Goal: Contribute content: Add original content to the website for others to see

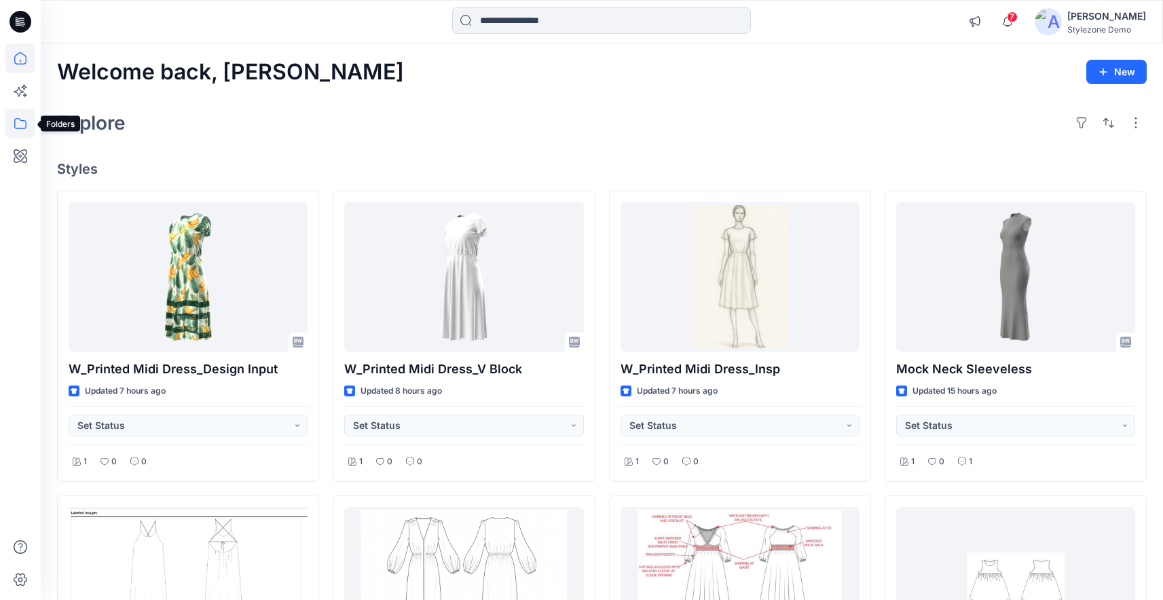
click at [20, 129] on icon at bounding box center [20, 124] width 30 height 30
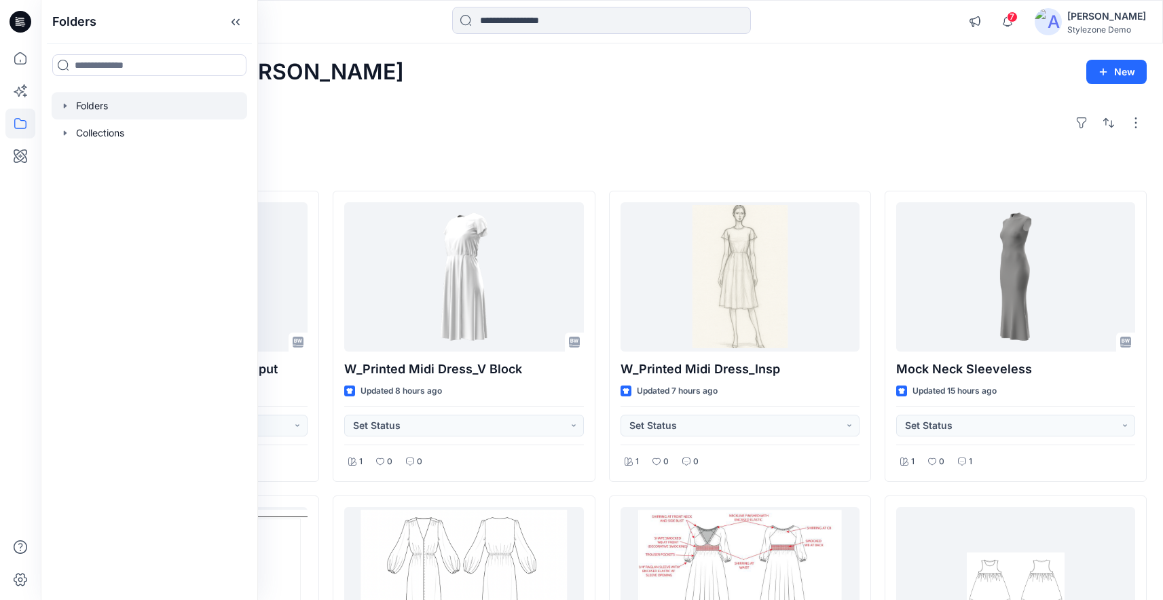
click at [65, 105] on icon "button" at bounding box center [65, 105] width 3 height 5
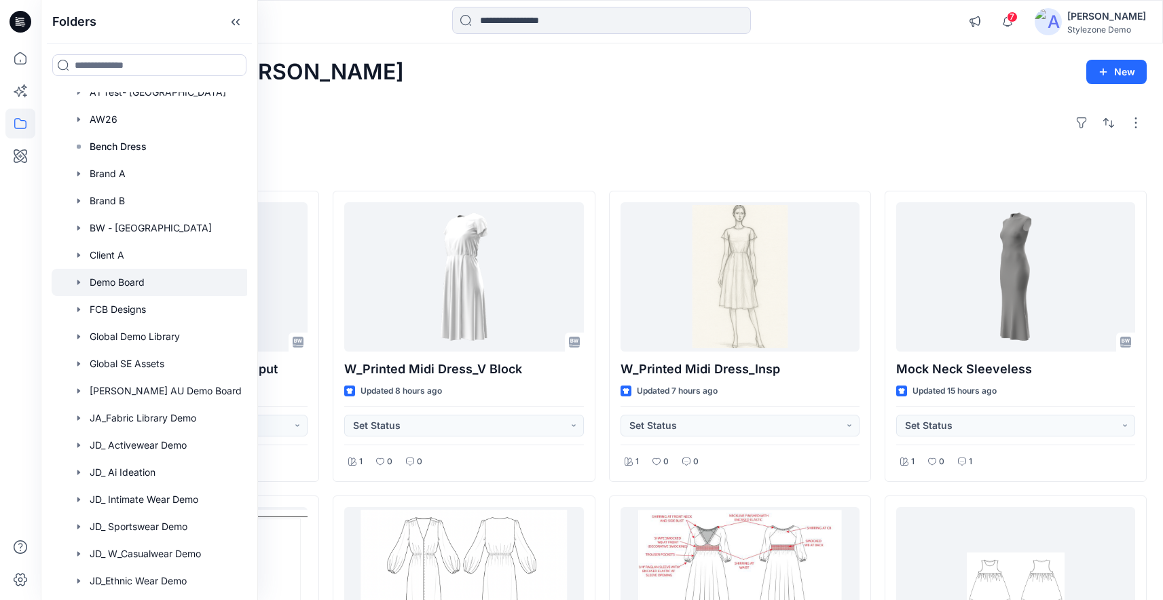
scroll to position [231, 0]
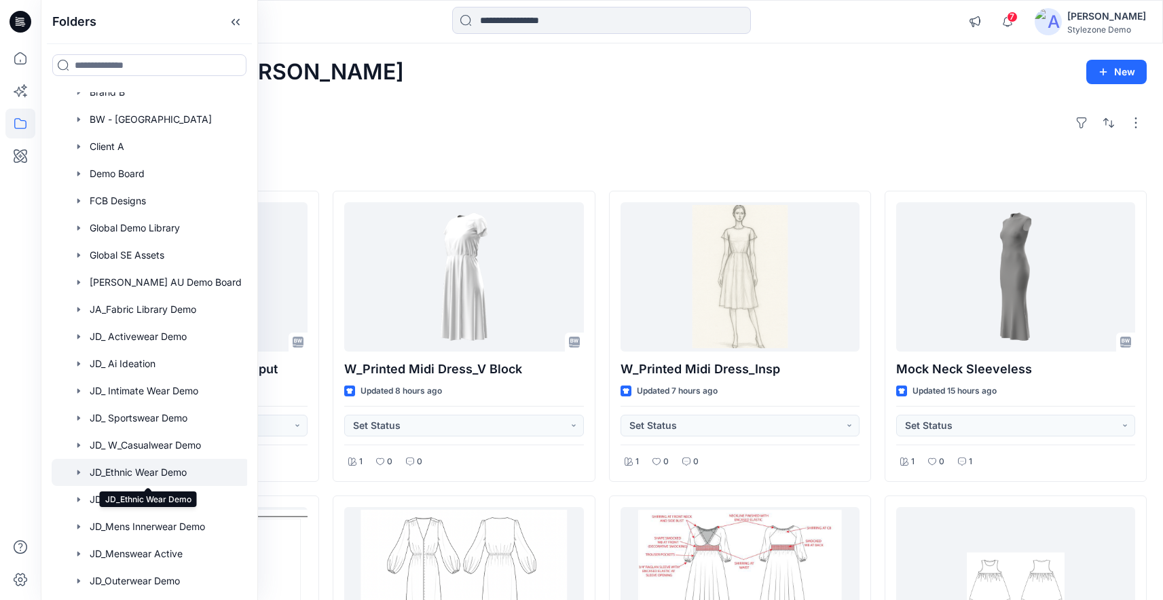
click at [151, 469] on div at bounding box center [151, 472] width 198 height 27
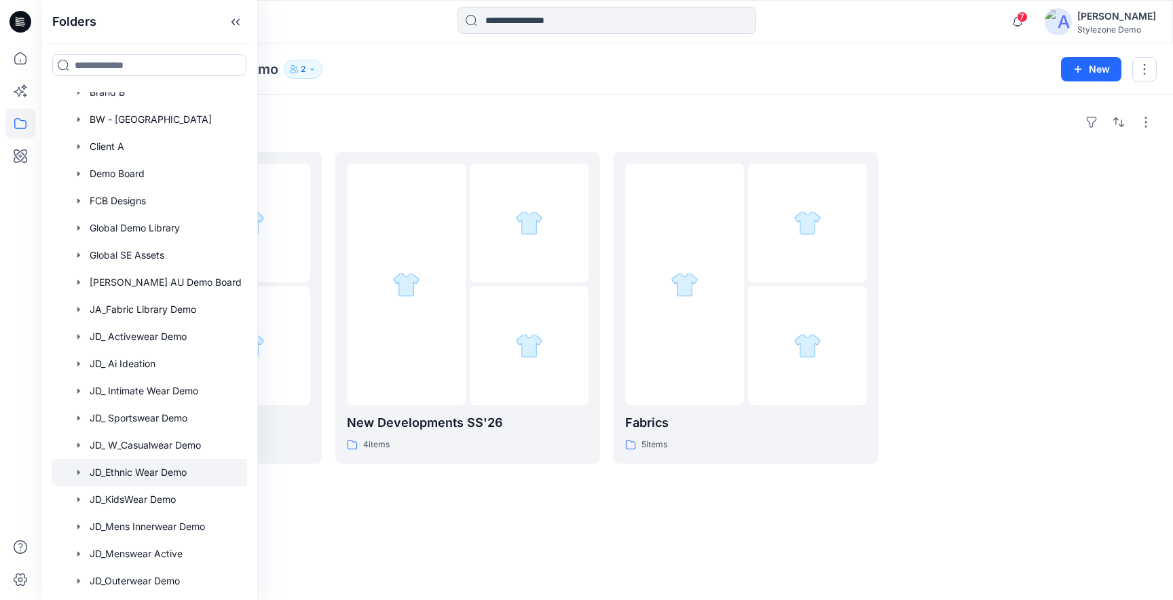
click at [352, 62] on div "Folders JD_Ethnic Wear Demo 2" at bounding box center [554, 69] width 994 height 19
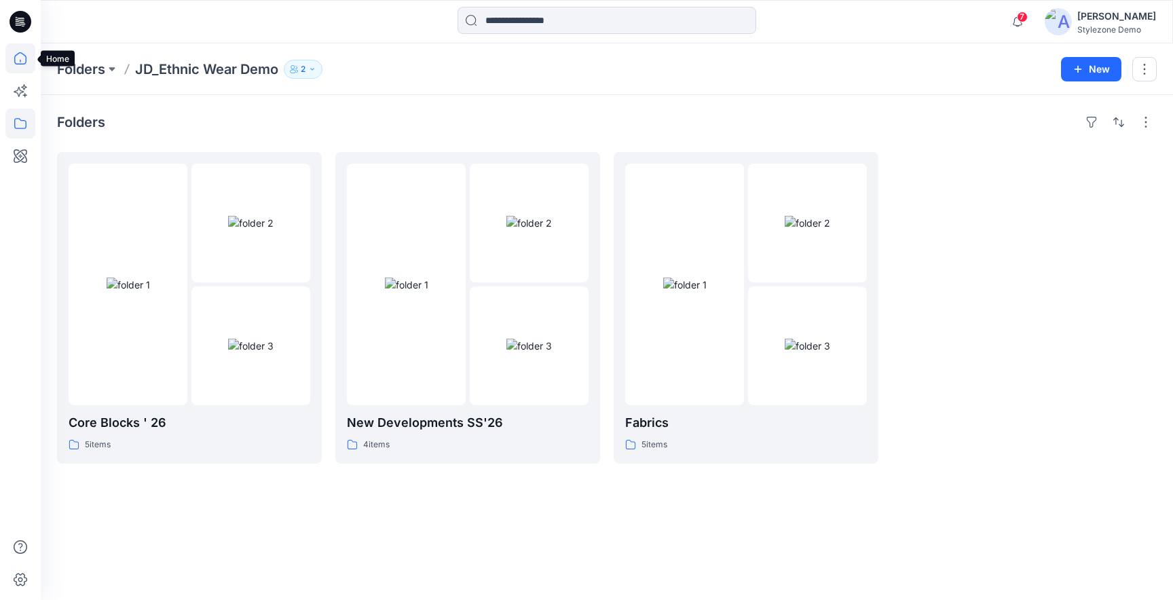
click at [18, 61] on icon at bounding box center [20, 58] width 30 height 30
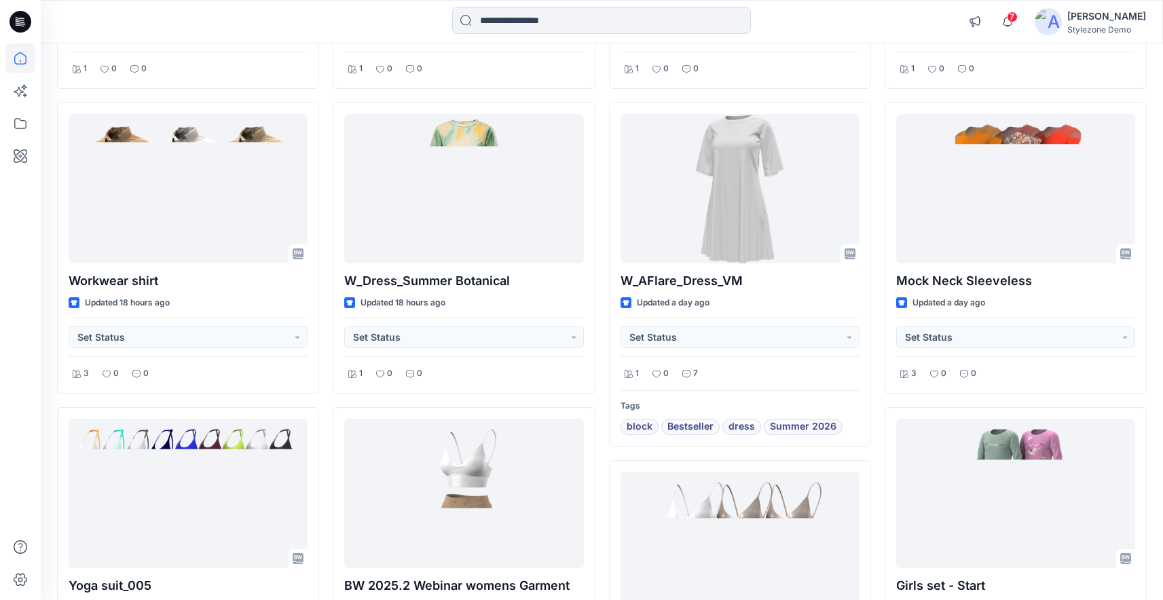
scroll to position [1020, 0]
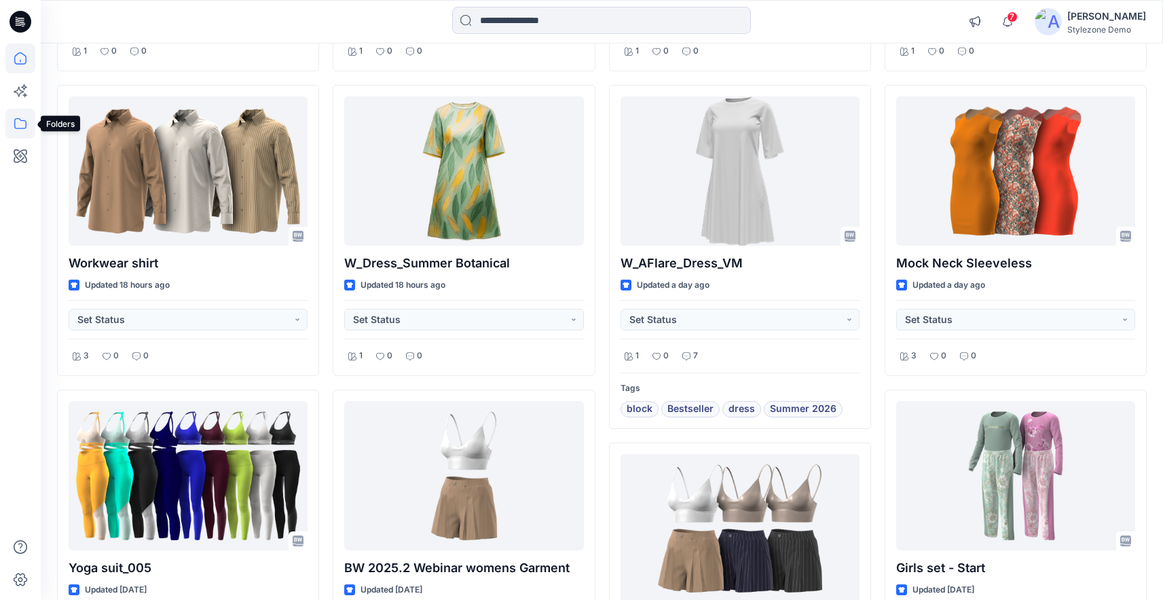
click at [23, 113] on icon at bounding box center [20, 124] width 30 height 30
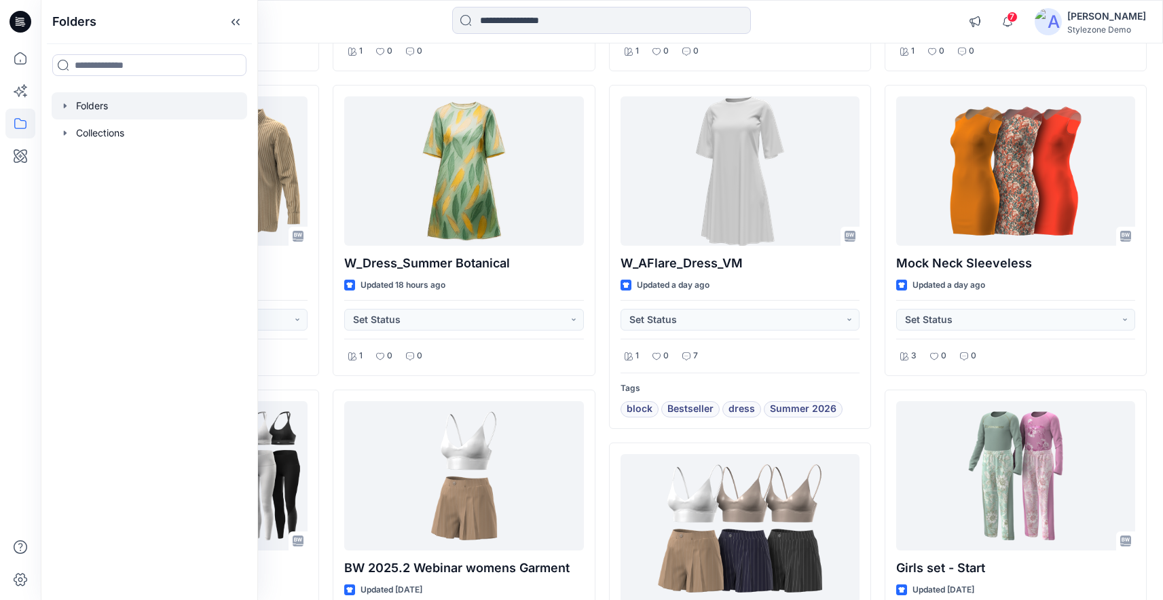
click at [67, 105] on icon "button" at bounding box center [65, 105] width 11 height 11
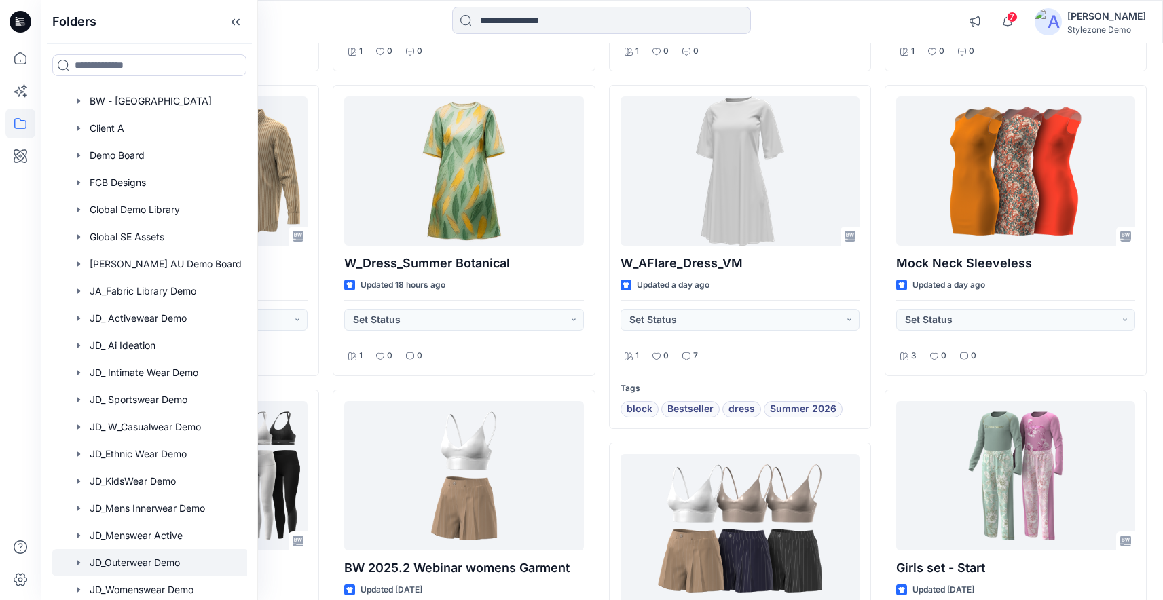
scroll to position [266, 0]
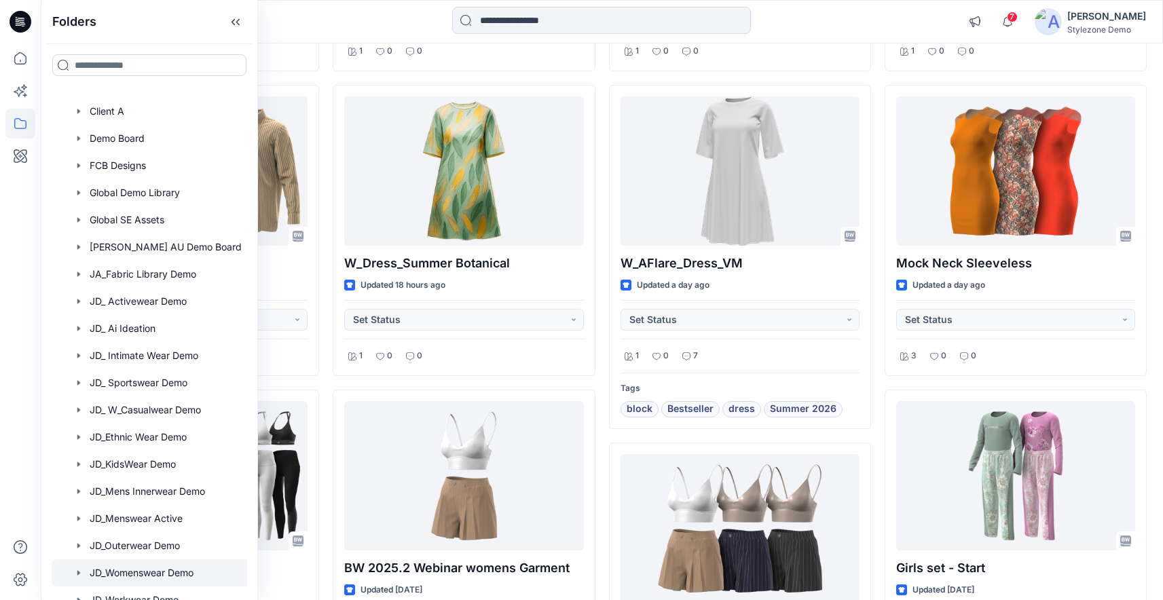
click at [156, 572] on div at bounding box center [151, 572] width 198 height 27
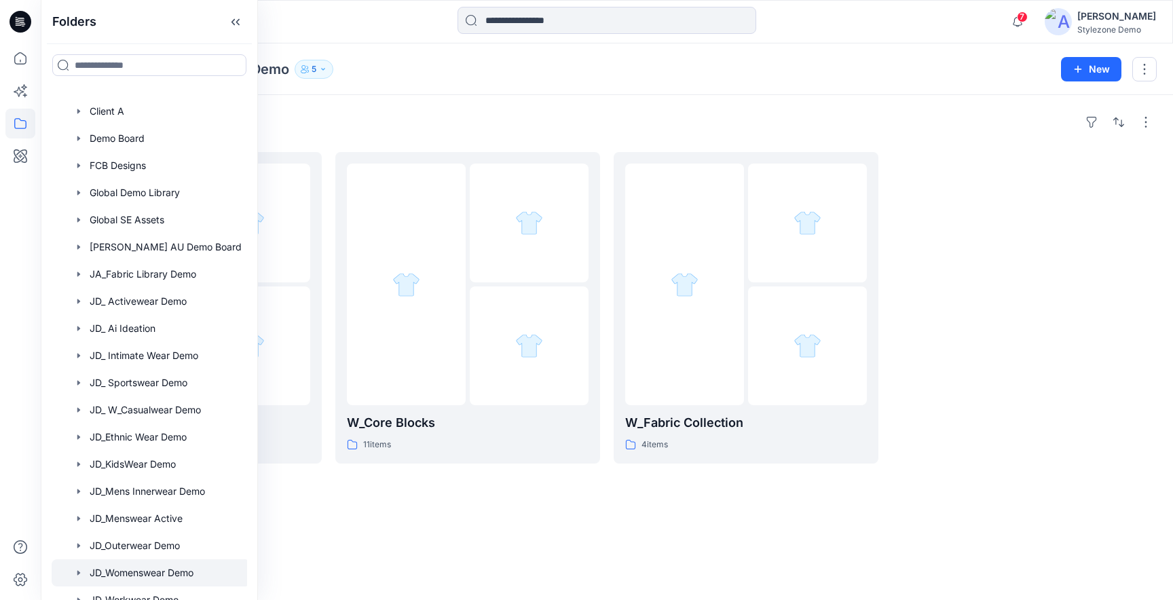
click at [481, 125] on div "Folders" at bounding box center [607, 122] width 1100 height 22
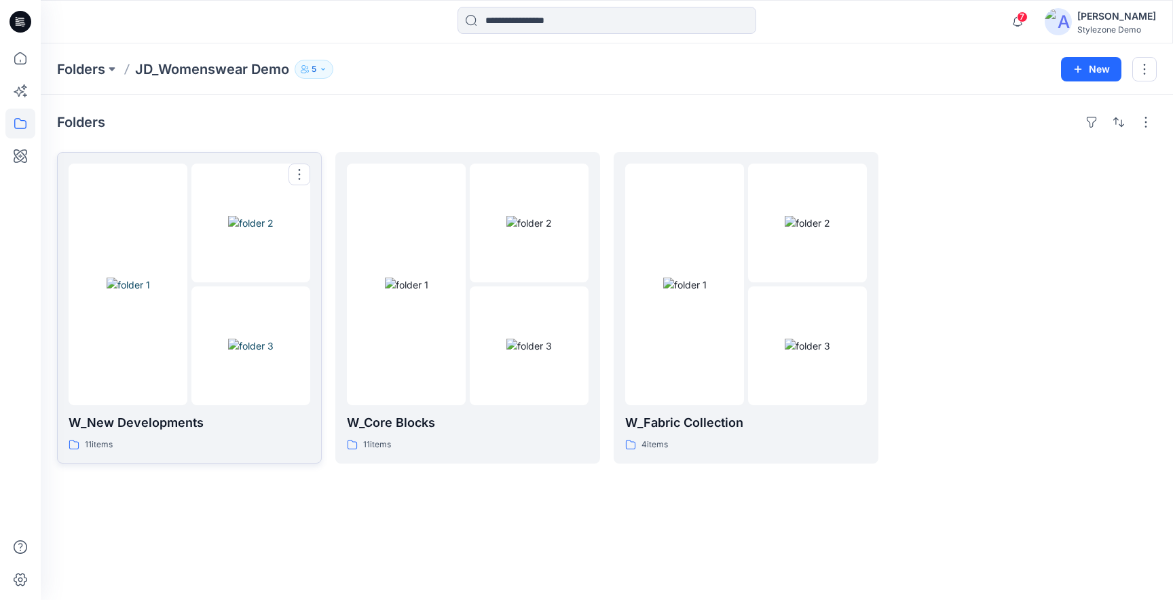
click at [239, 230] on img at bounding box center [250, 223] width 45 height 14
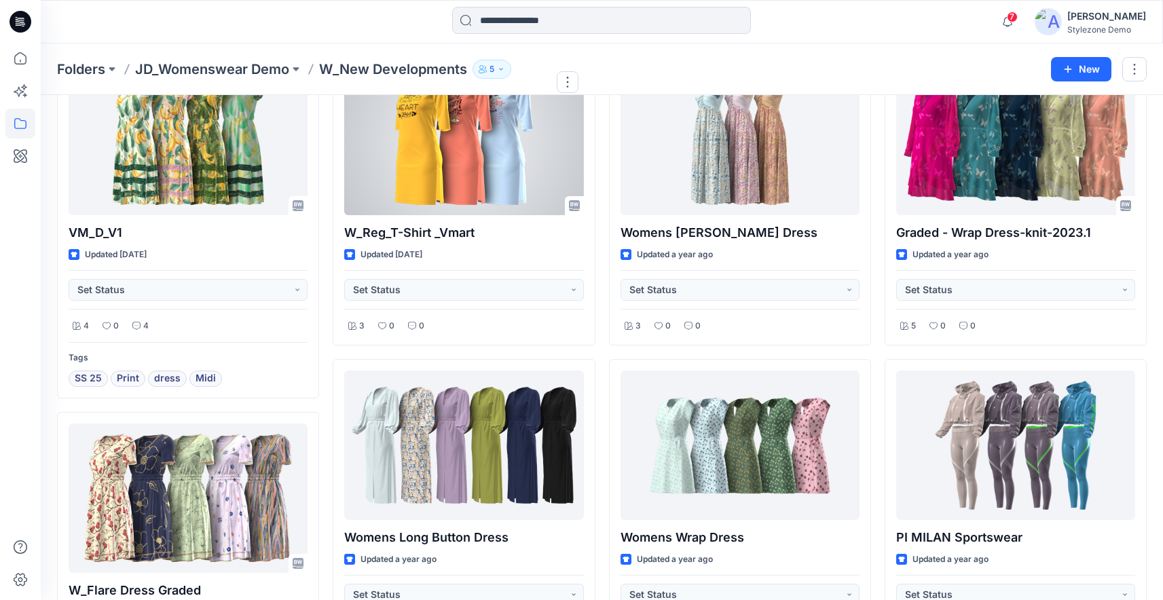
scroll to position [147, 0]
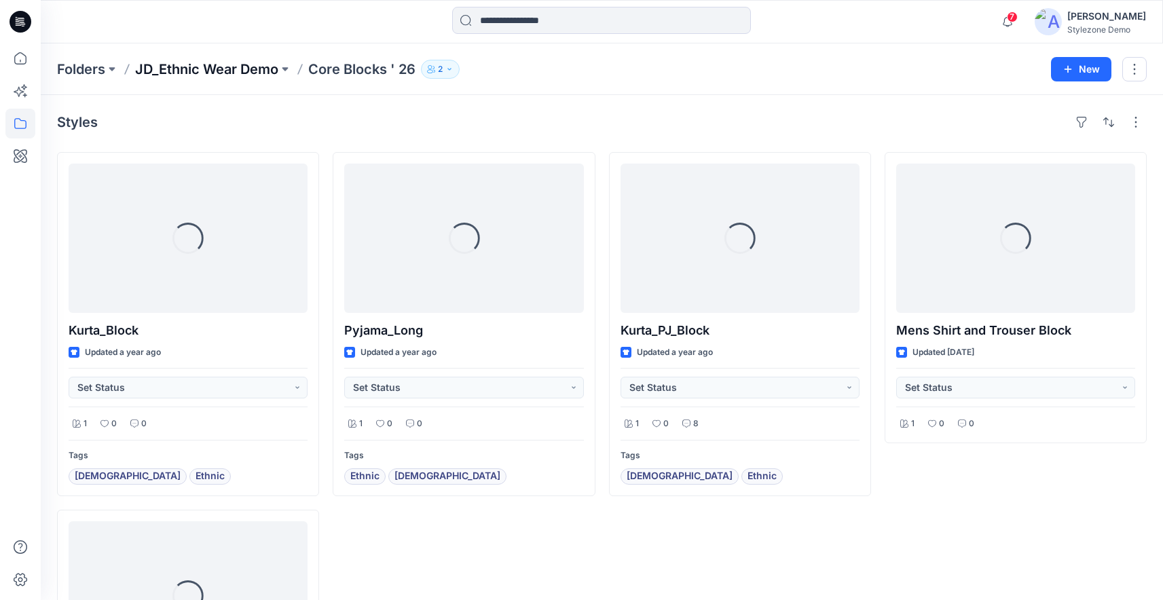
click at [240, 70] on p "JD_Ethnic Wear Demo" at bounding box center [206, 69] width 143 height 19
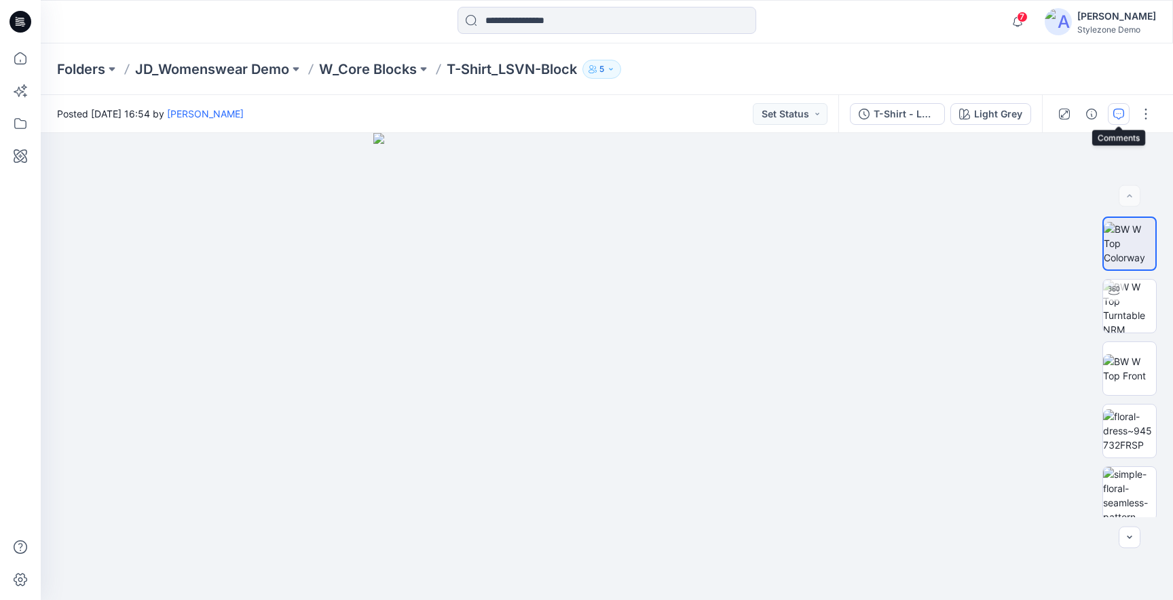
click at [1121, 111] on icon "button" at bounding box center [1119, 114] width 11 height 11
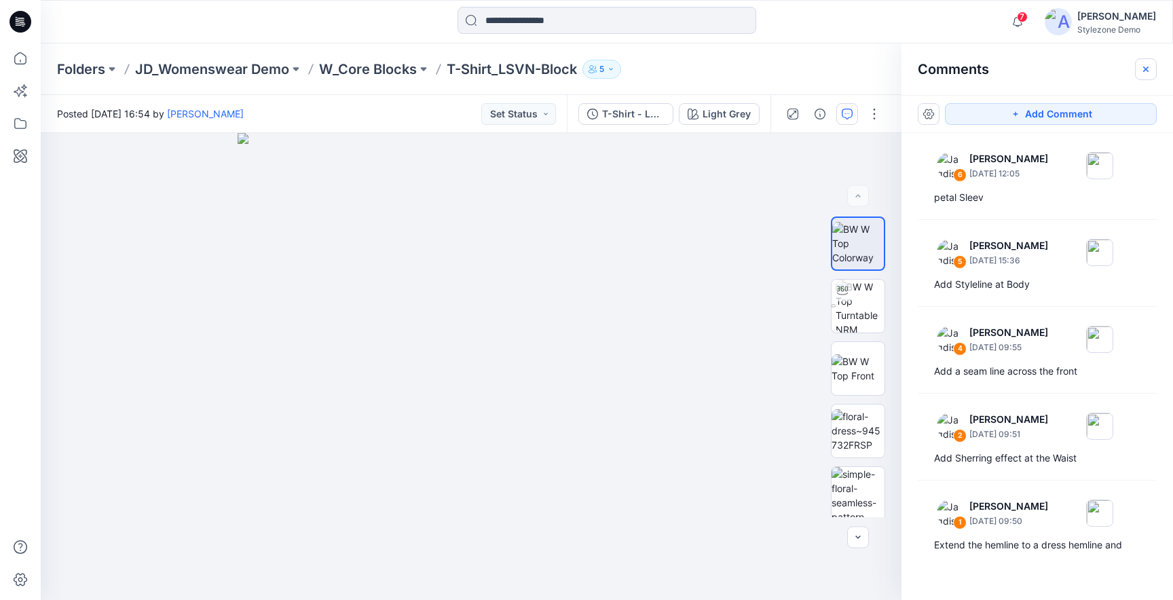
click at [1154, 73] on button "button" at bounding box center [1146, 69] width 22 height 22
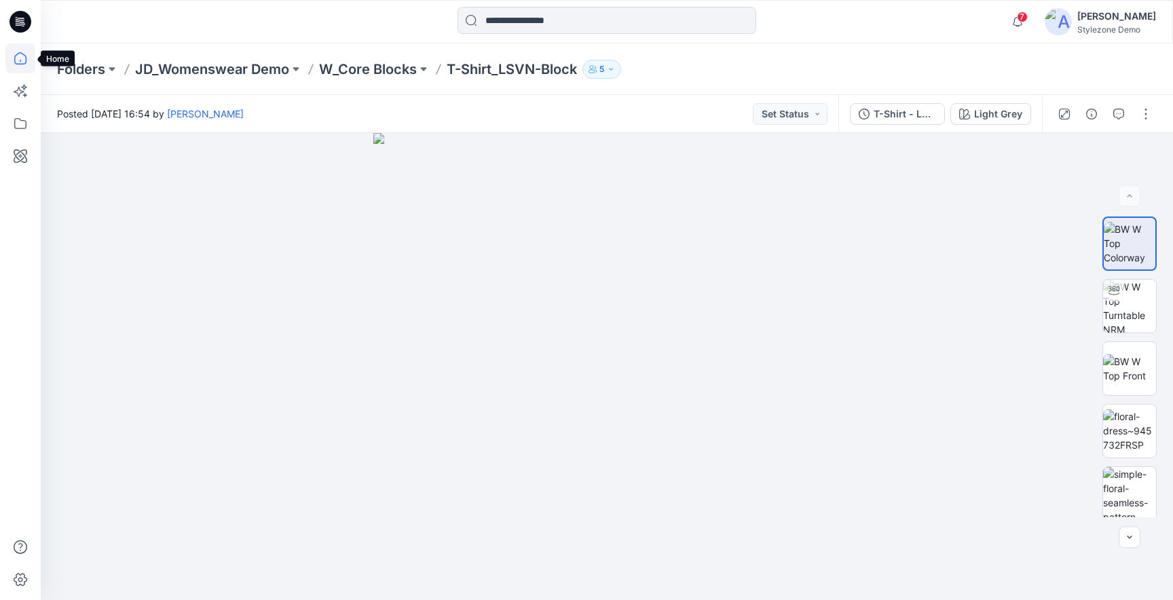
click at [14, 65] on icon at bounding box center [20, 58] width 30 height 30
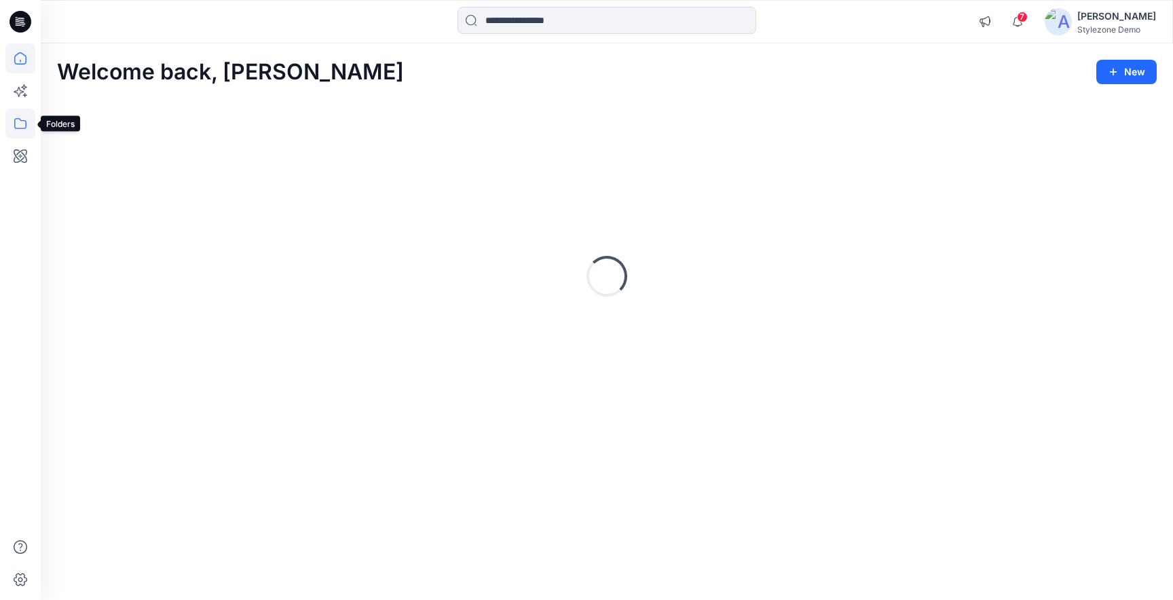
click at [20, 124] on icon at bounding box center [20, 124] width 30 height 30
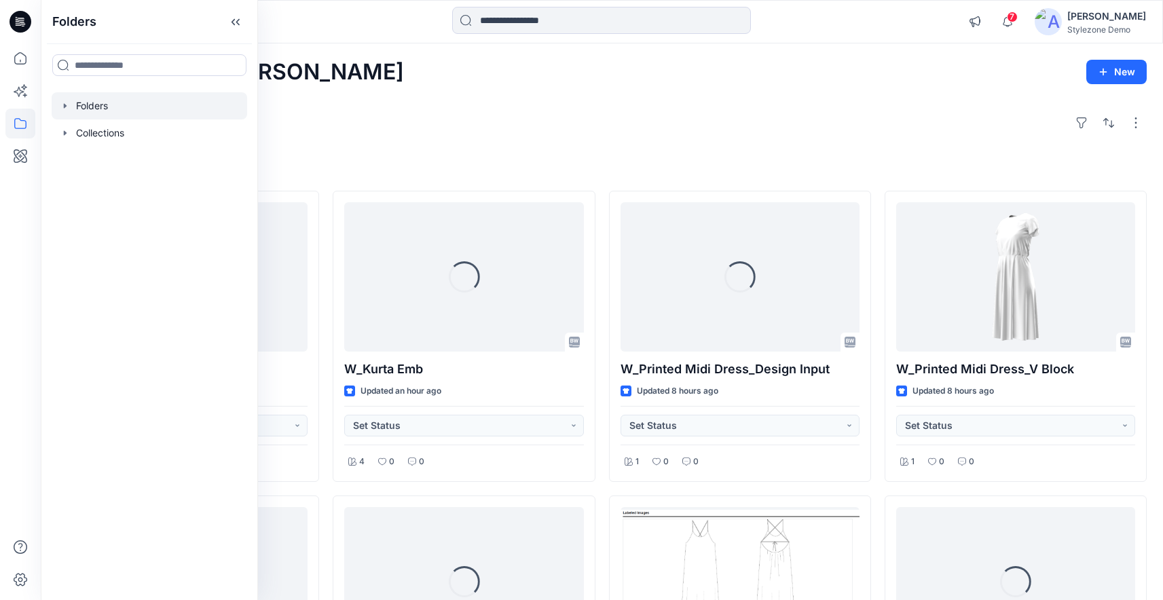
click at [65, 103] on icon "button" at bounding box center [65, 105] width 11 height 11
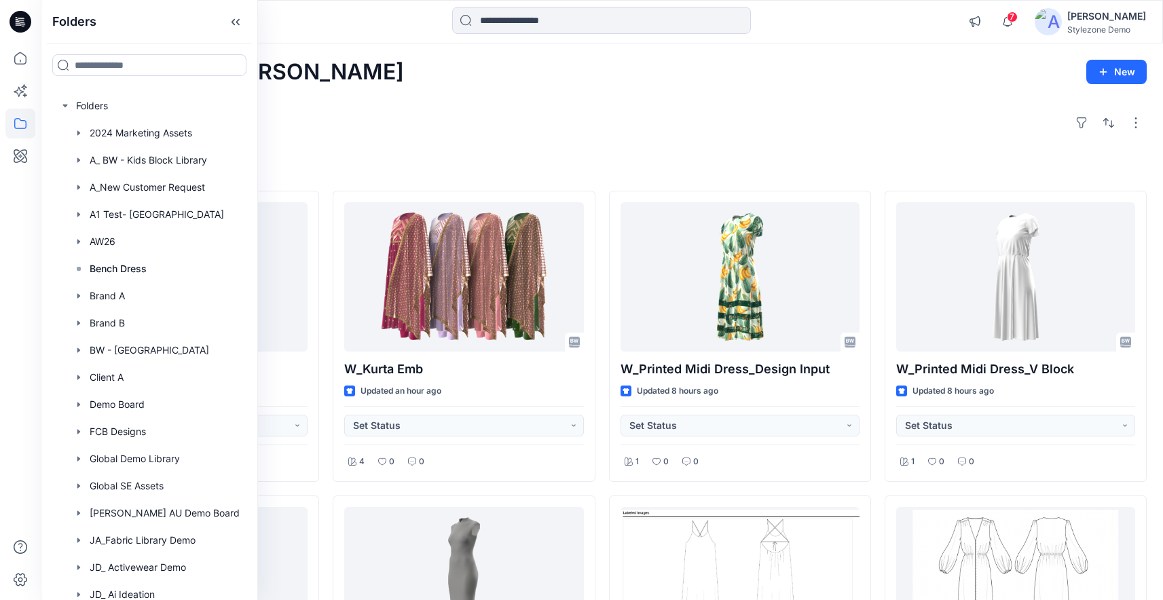
click at [636, 146] on div "Welcome back, Jagdish New Explore Styles 103031S Updated an hour ago Set Status…" at bounding box center [602, 600] width 1122 height 1114
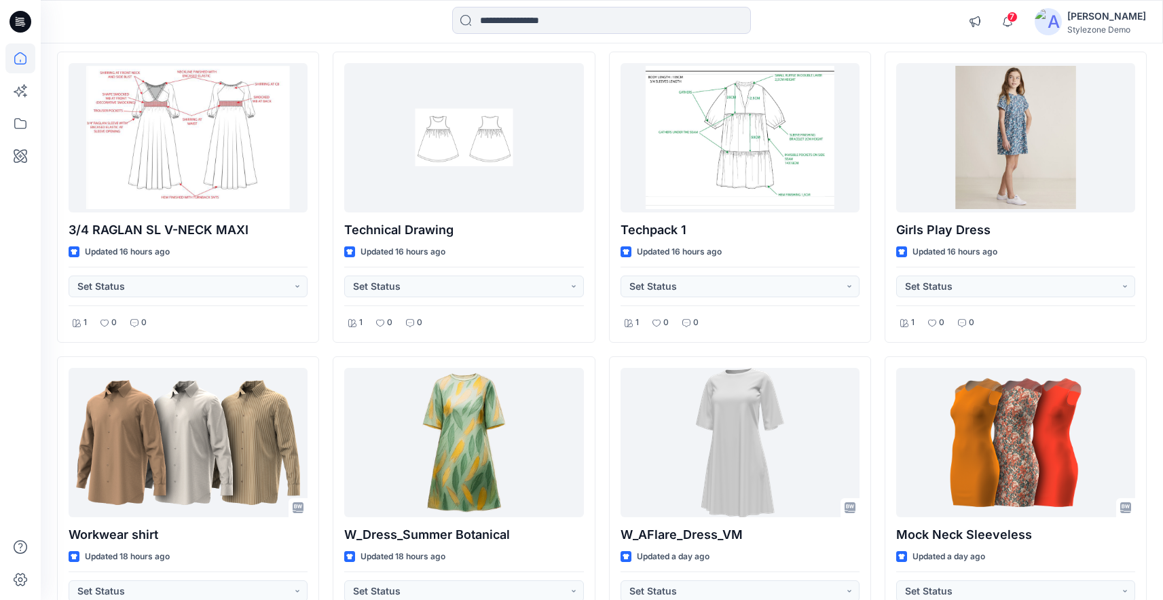
scroll to position [121, 0]
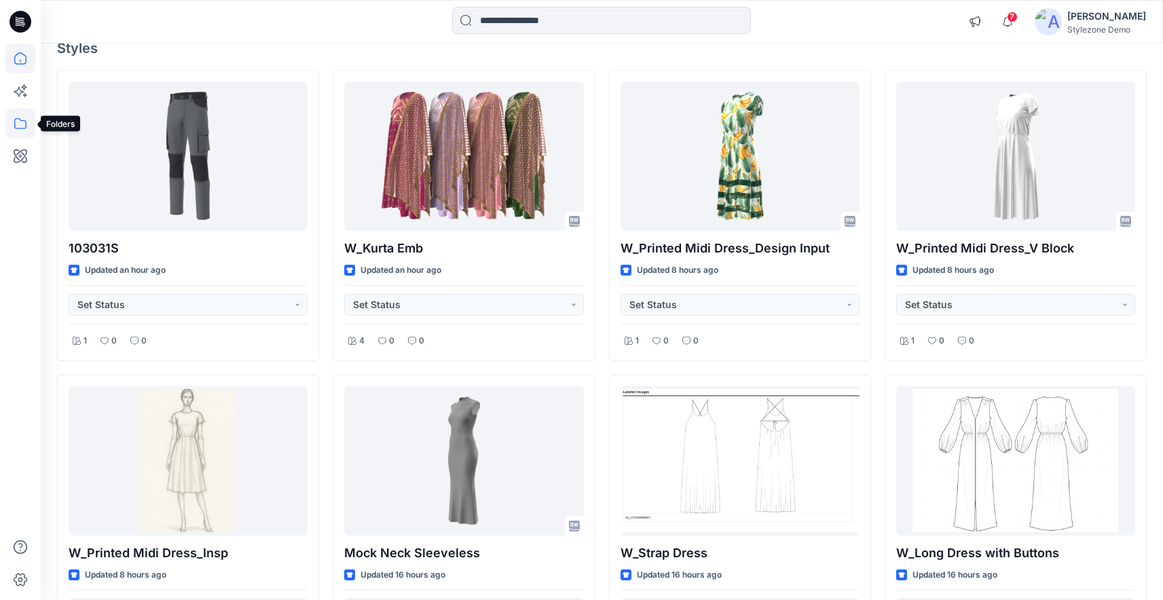
click at [19, 116] on icon at bounding box center [20, 124] width 30 height 30
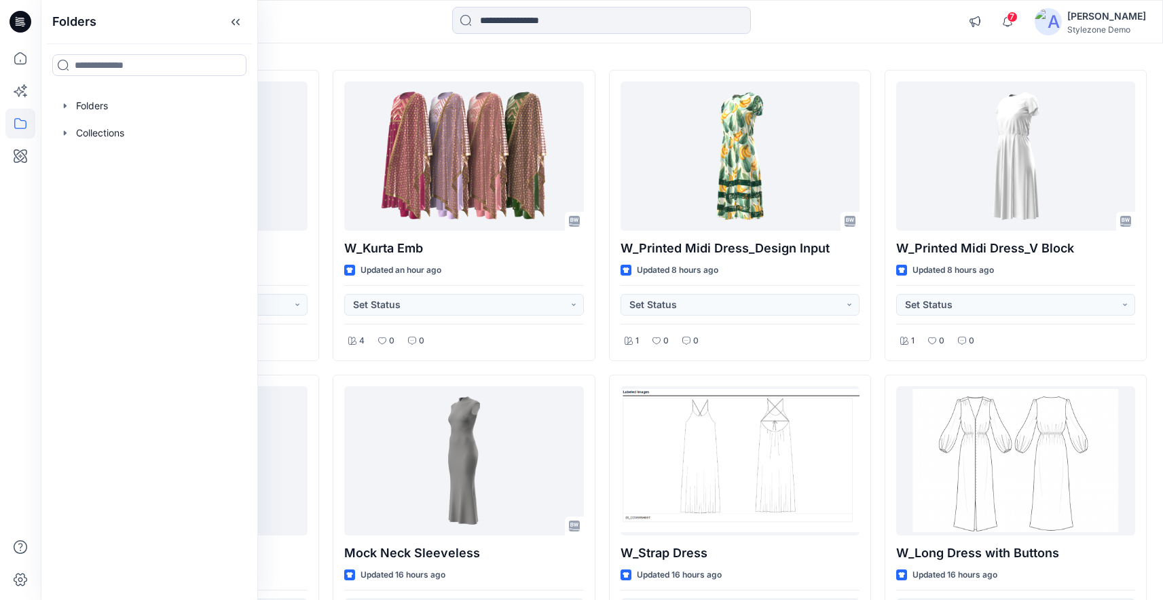
click at [639, 54] on h4 "Styles" at bounding box center [602, 48] width 1090 height 16
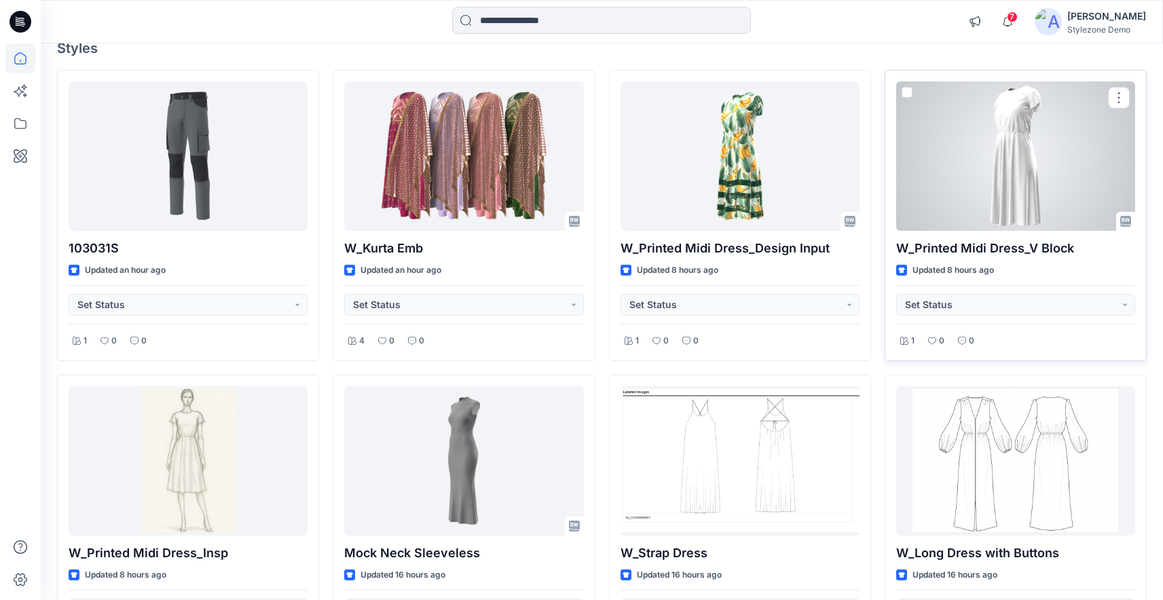
click at [1057, 122] on div at bounding box center [1015, 155] width 239 height 149
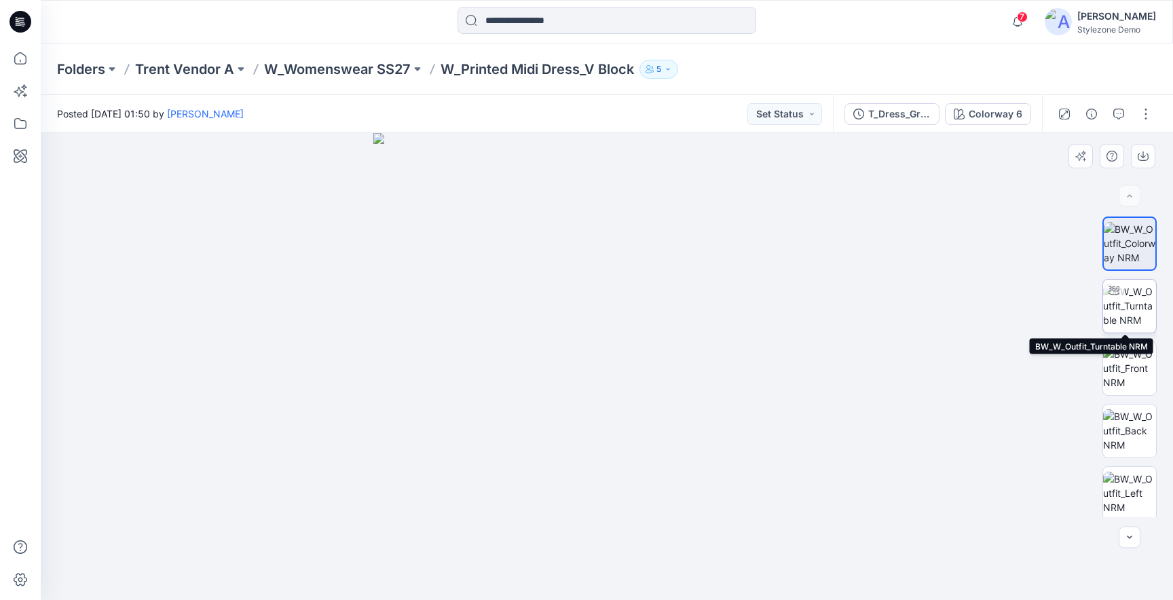
click at [1134, 309] on img at bounding box center [1129, 305] width 53 height 43
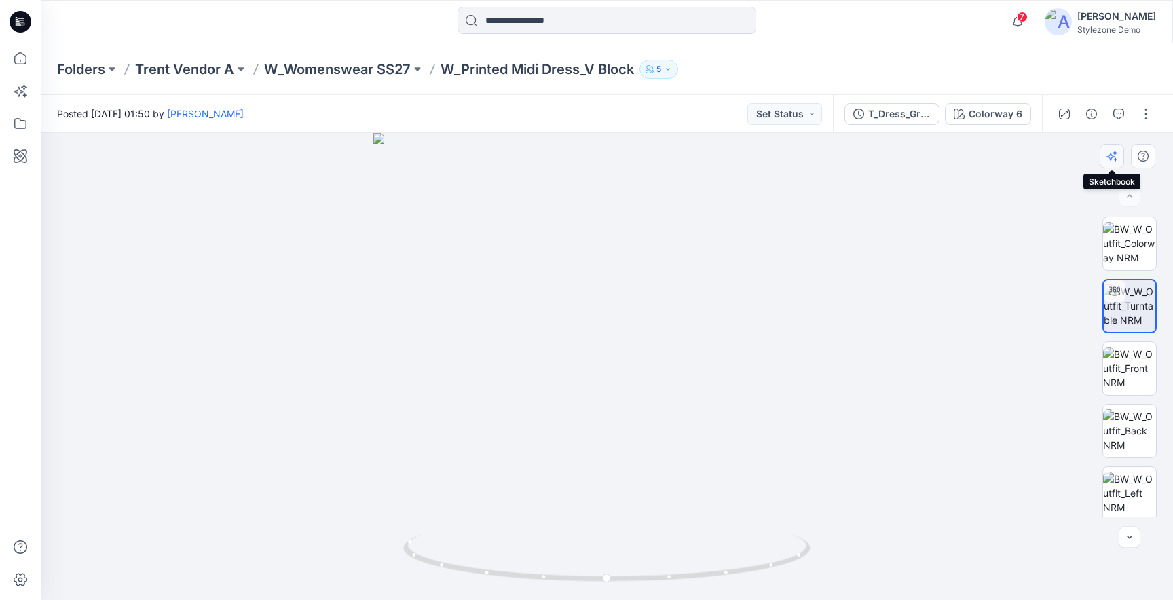
click at [1114, 164] on button "button" at bounding box center [1112, 156] width 24 height 24
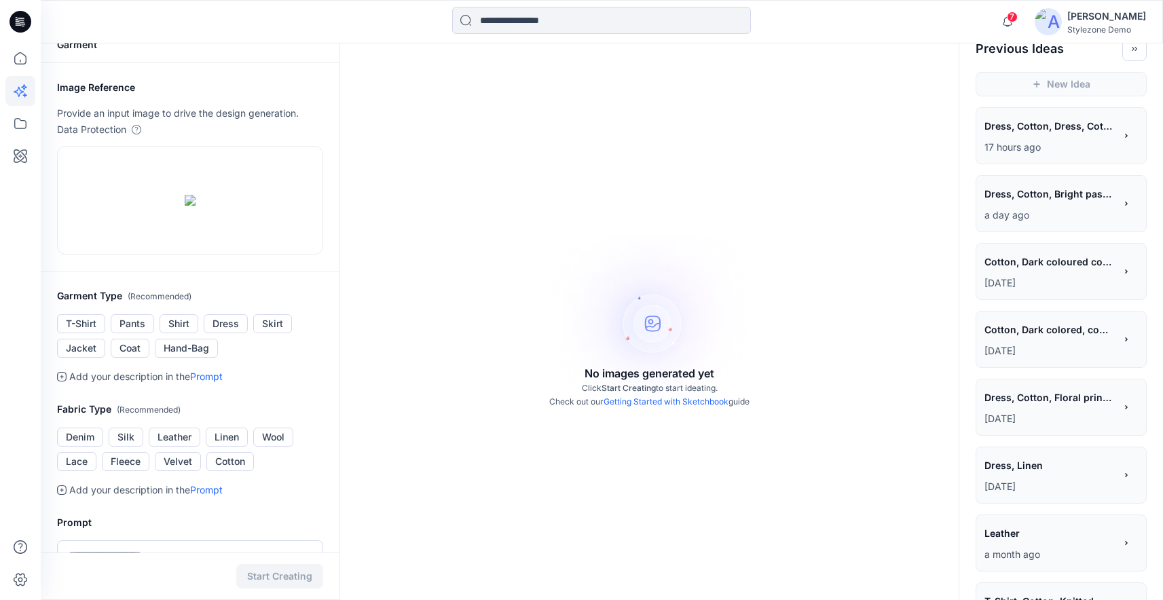
scroll to position [65, 0]
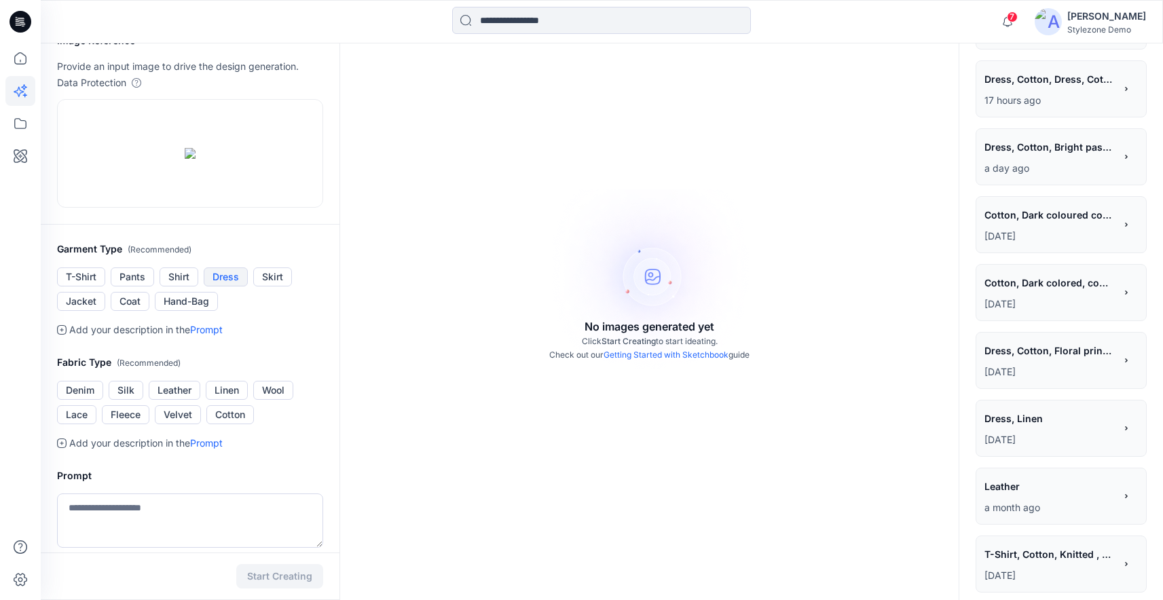
click at [227, 287] on button "Dress" at bounding box center [226, 277] width 44 height 19
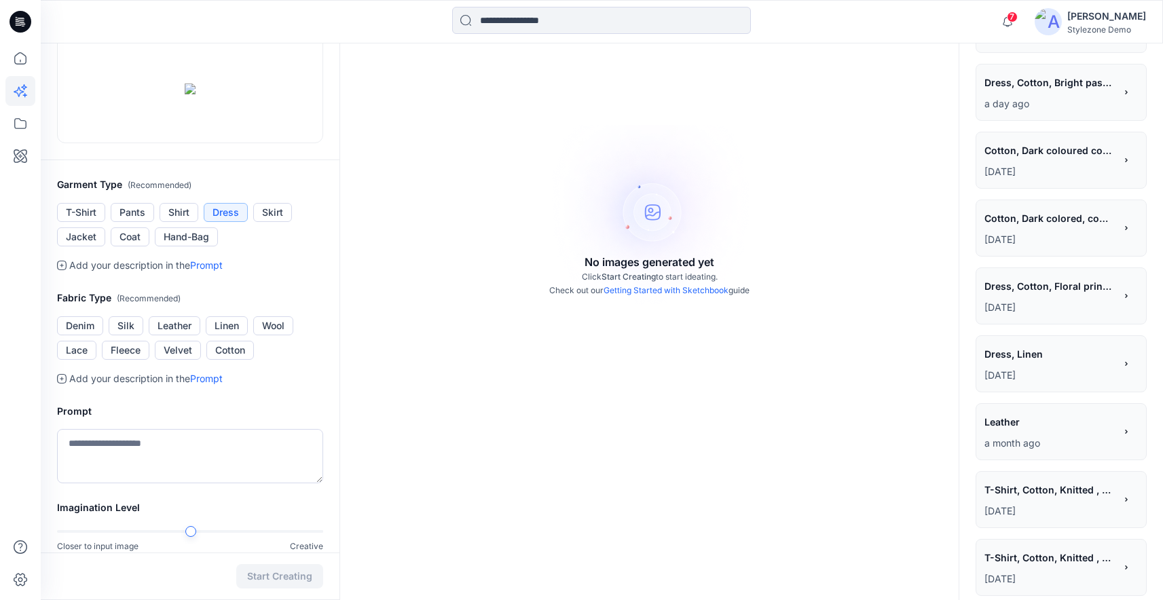
scroll to position [174, 0]
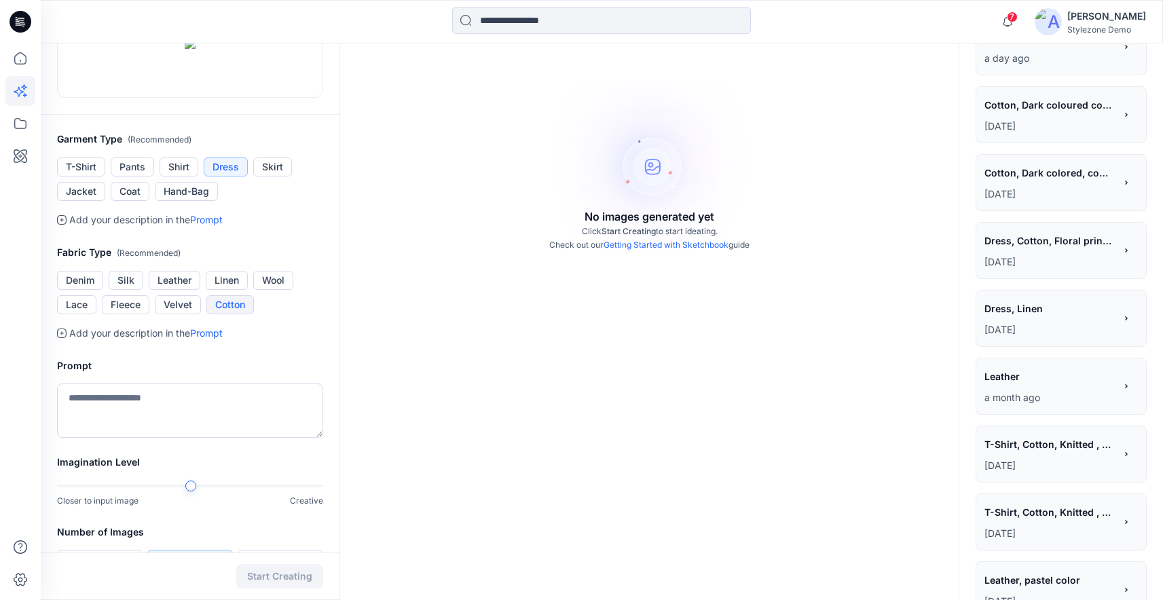
click at [244, 314] on button "Cotton" at bounding box center [230, 304] width 48 height 19
click at [274, 290] on button "Wool" at bounding box center [273, 280] width 40 height 19
click at [241, 314] on button "Cotton" at bounding box center [230, 304] width 48 height 19
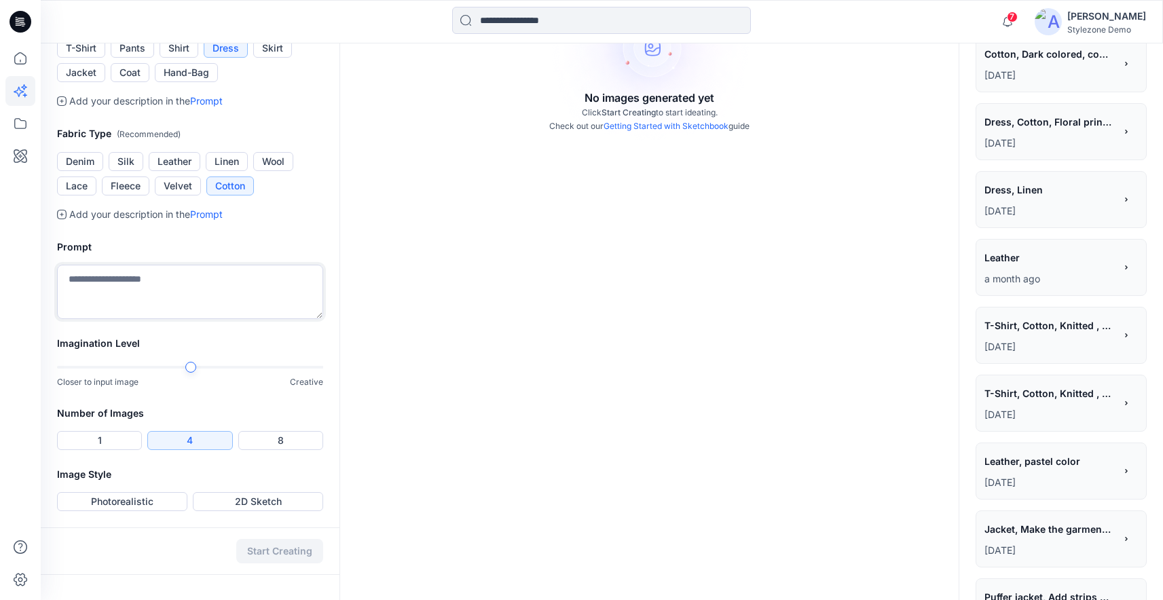
click at [152, 319] on textarea at bounding box center [190, 292] width 266 height 54
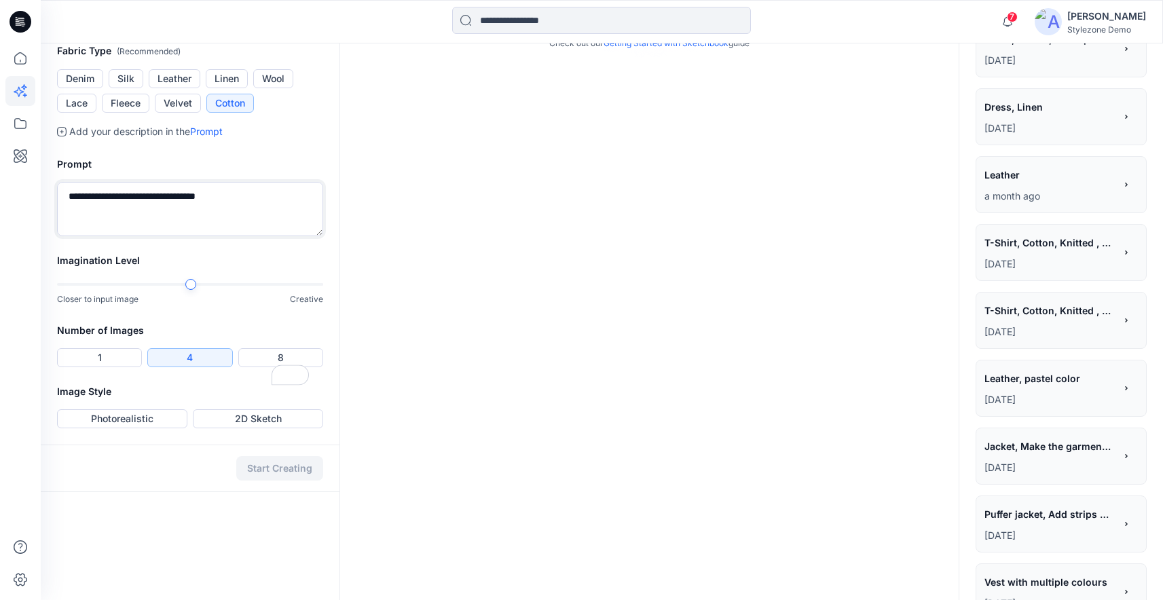
scroll to position [438, 0]
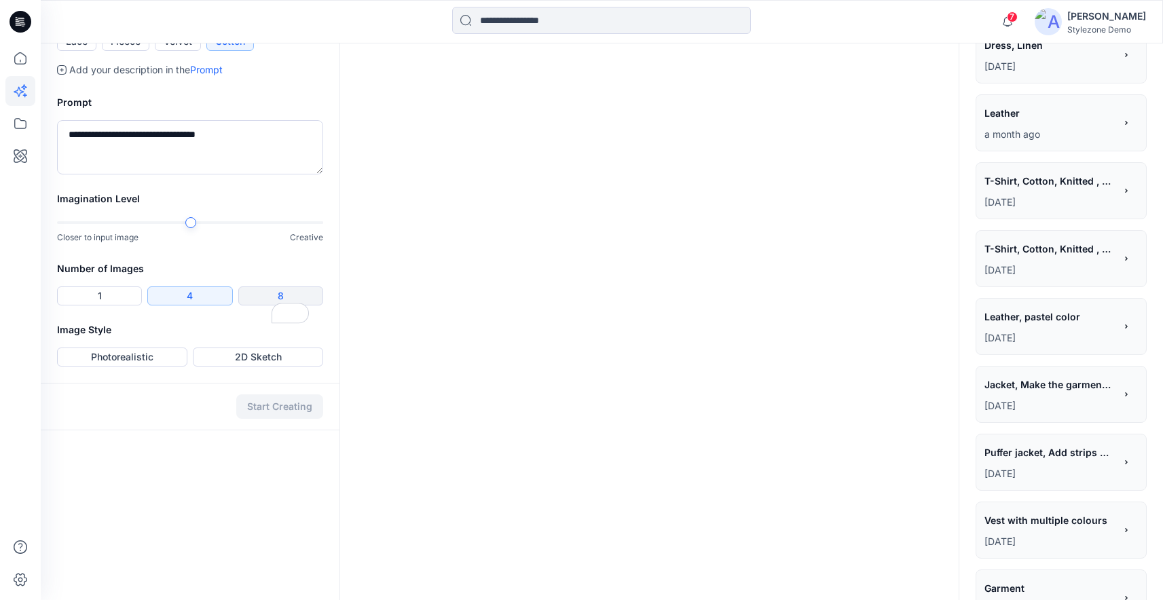
click at [270, 306] on button "8" at bounding box center [280, 296] width 85 height 19
click at [146, 367] on button "Photorealistic" at bounding box center [122, 357] width 130 height 19
click at [287, 419] on button "Start Creating" at bounding box center [279, 406] width 87 height 24
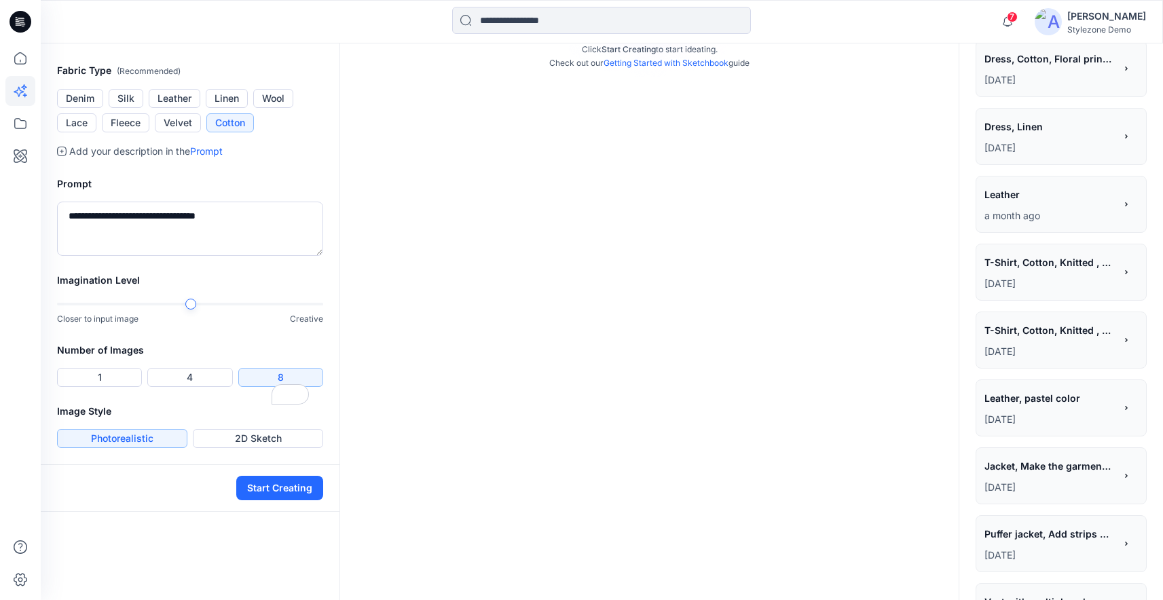
scroll to position [388, 0]
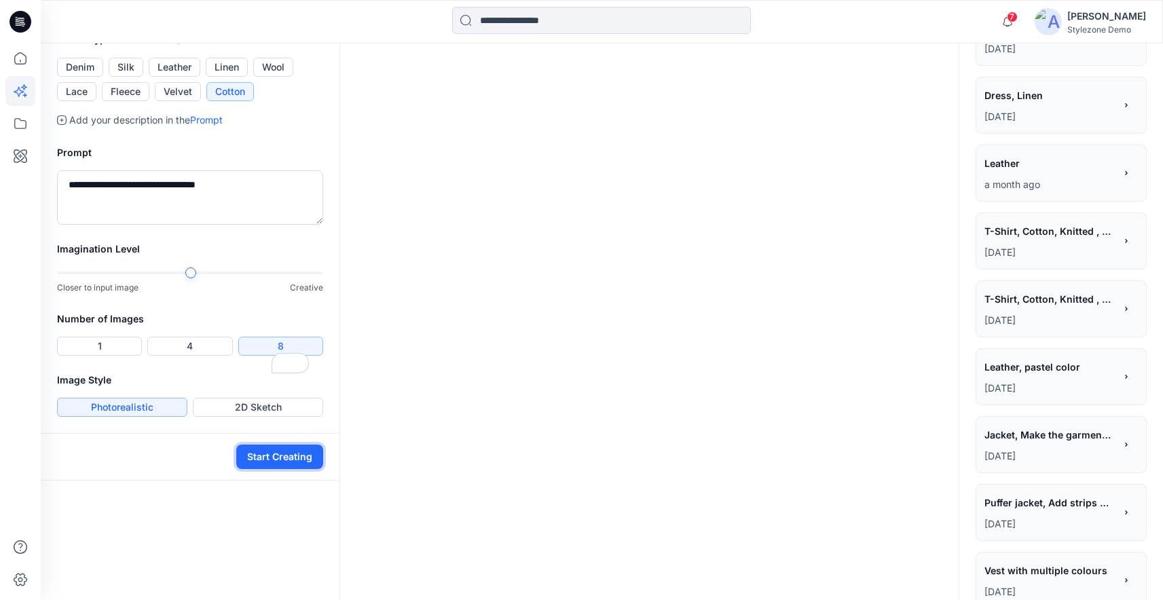
click at [287, 469] on button "Start Creating" at bounding box center [279, 457] width 87 height 24
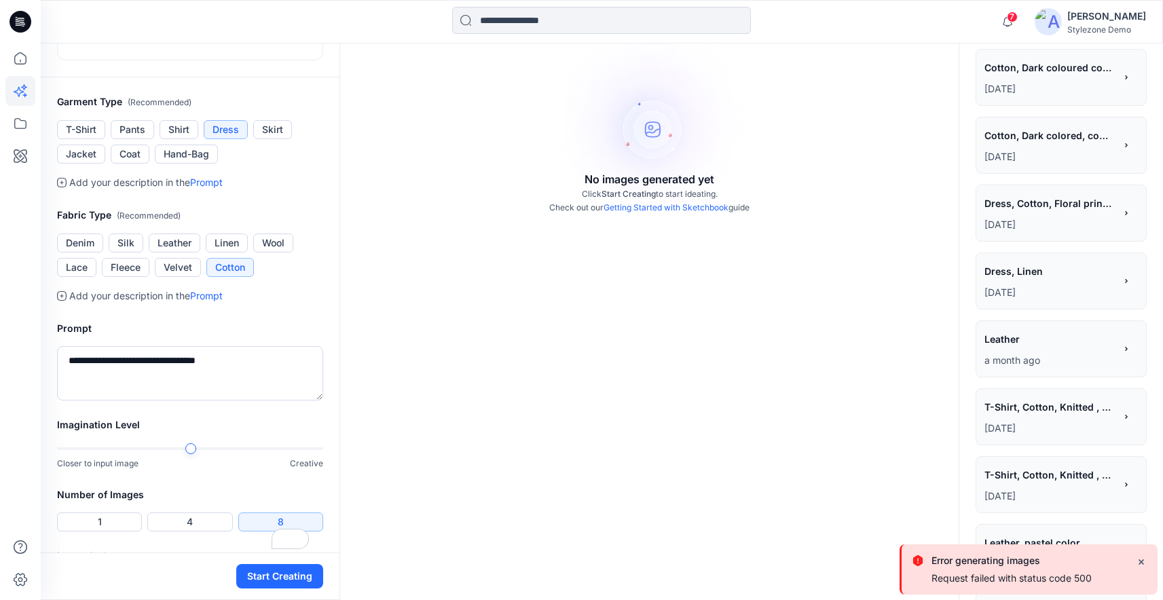
scroll to position [22, 0]
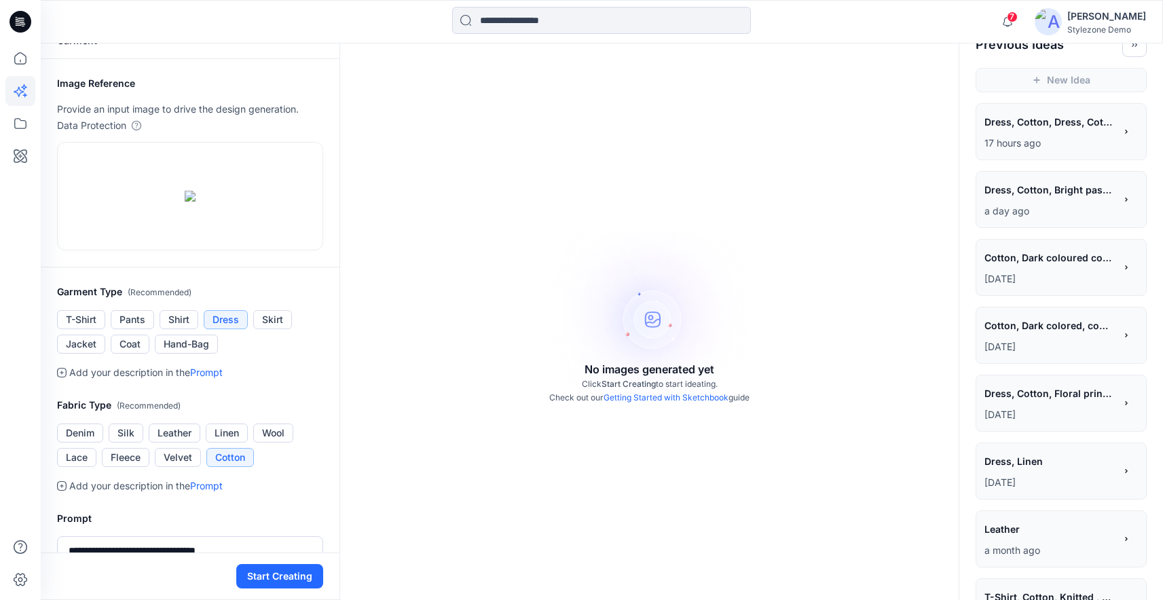
click at [1046, 192] on span "Dress, Cotton, Bright pastel summer color, abstract printed dress" at bounding box center [1048, 190] width 129 height 20
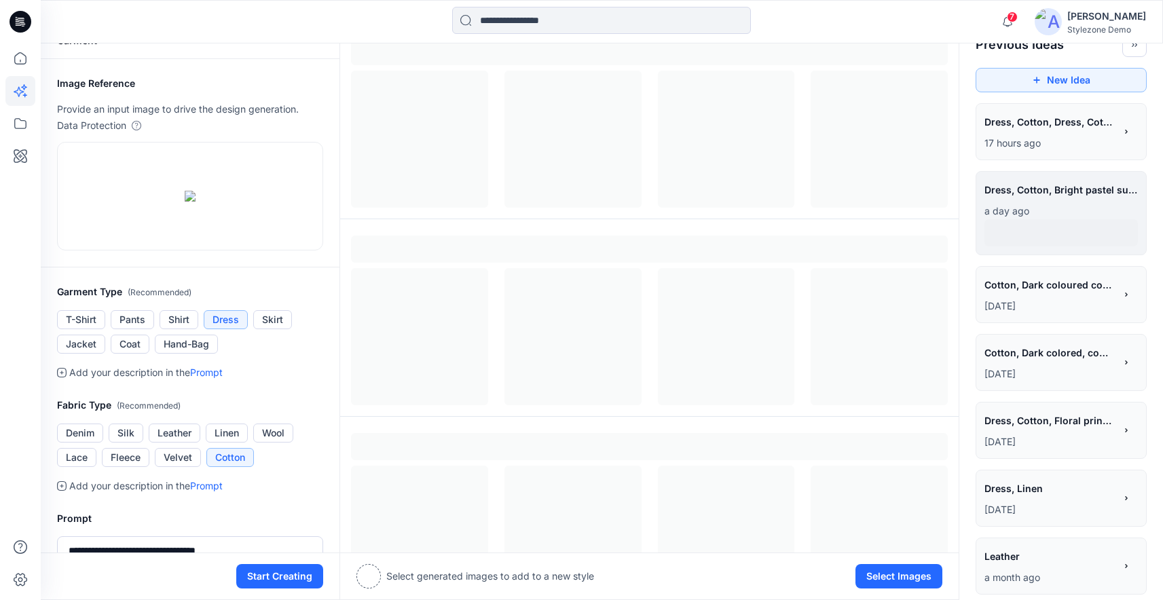
click at [1039, 140] on p "17 hours ago" at bounding box center [1049, 143] width 130 height 16
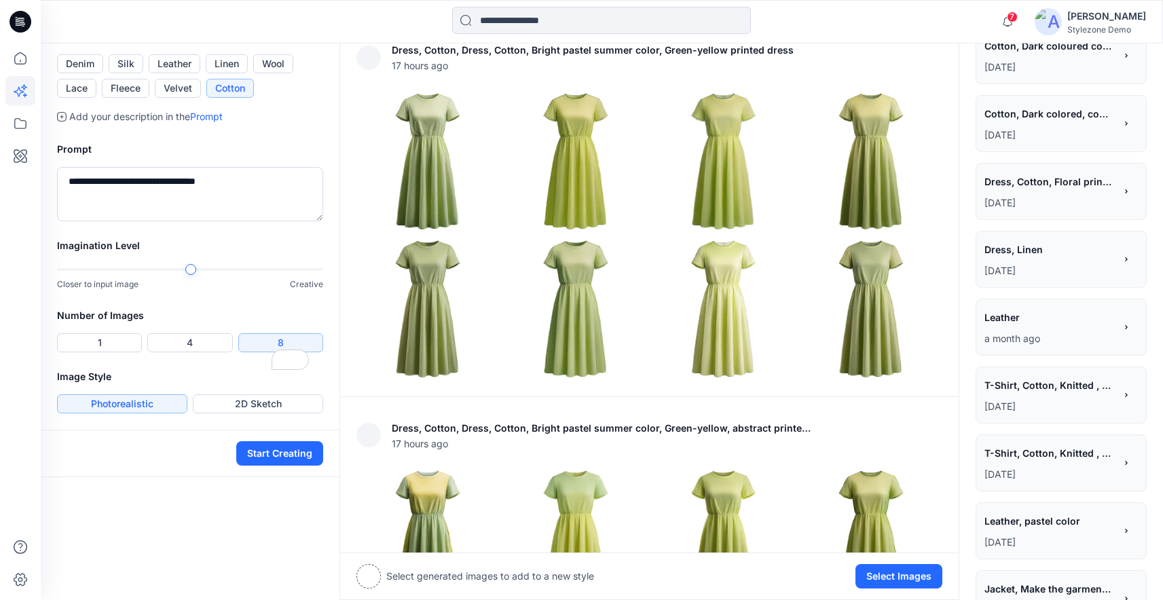
scroll to position [172, 0]
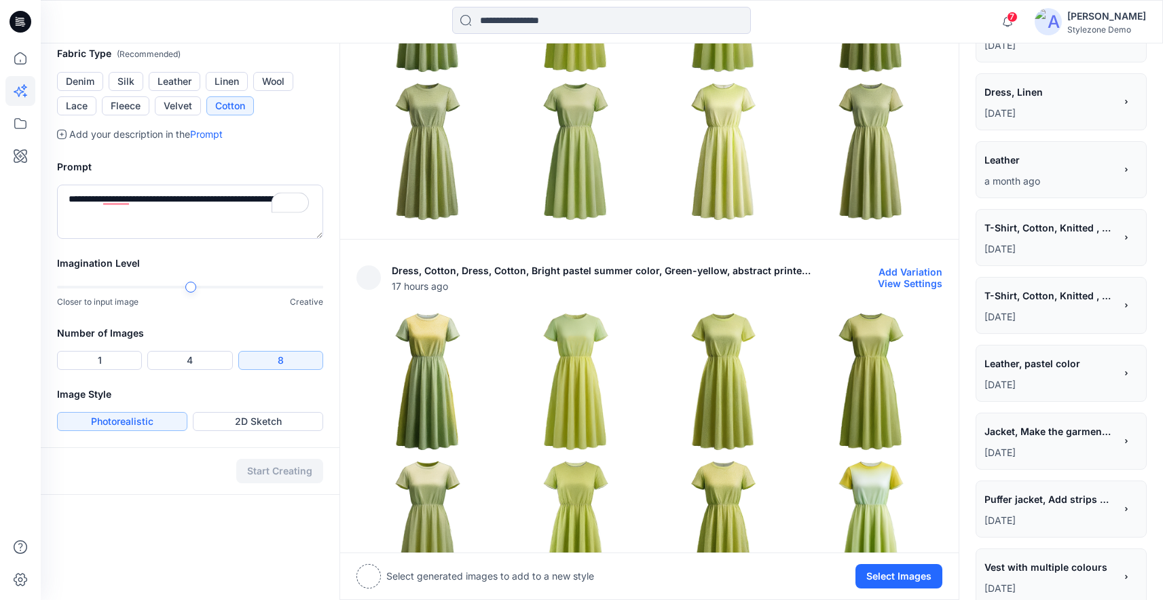
scroll to position [627, 0]
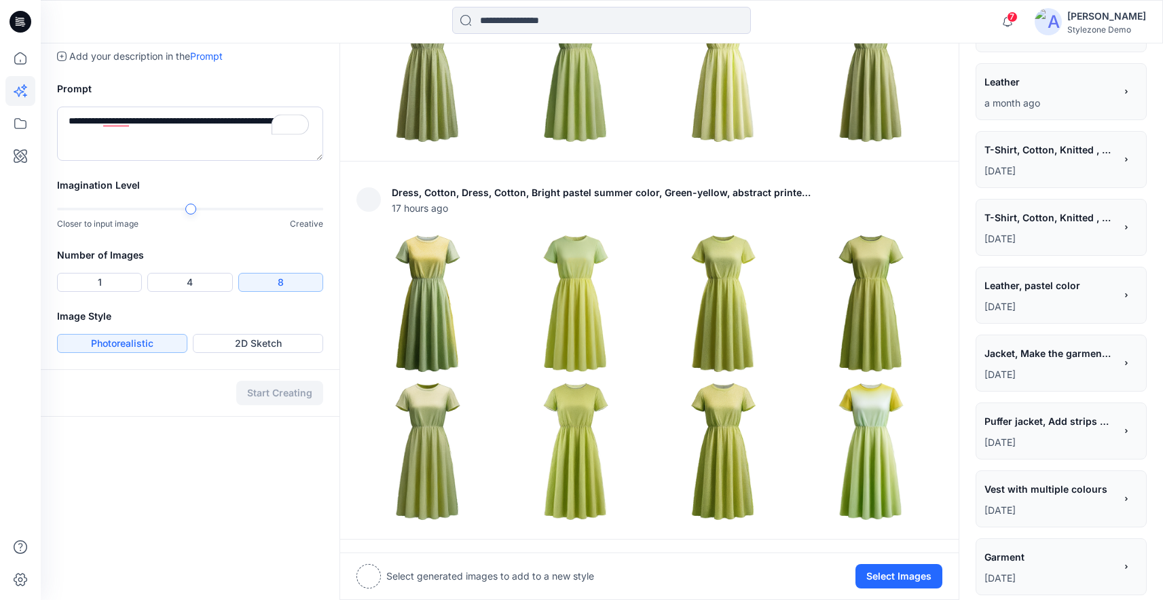
click at [930, 572] on button "View Settings" at bounding box center [910, 578] width 65 height 12
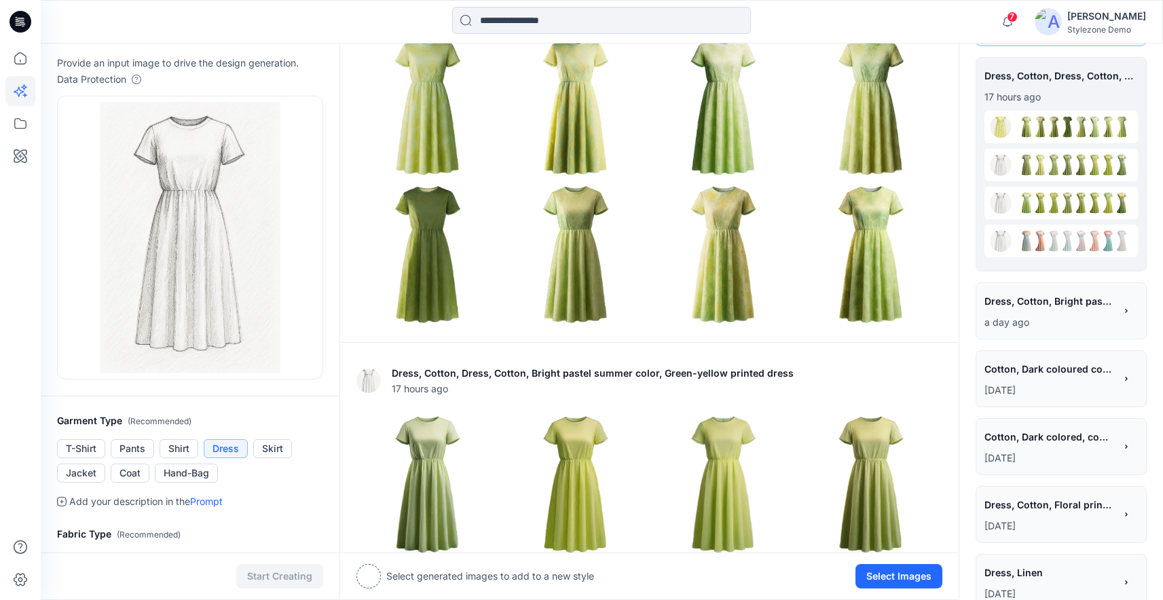
scroll to position [15, 0]
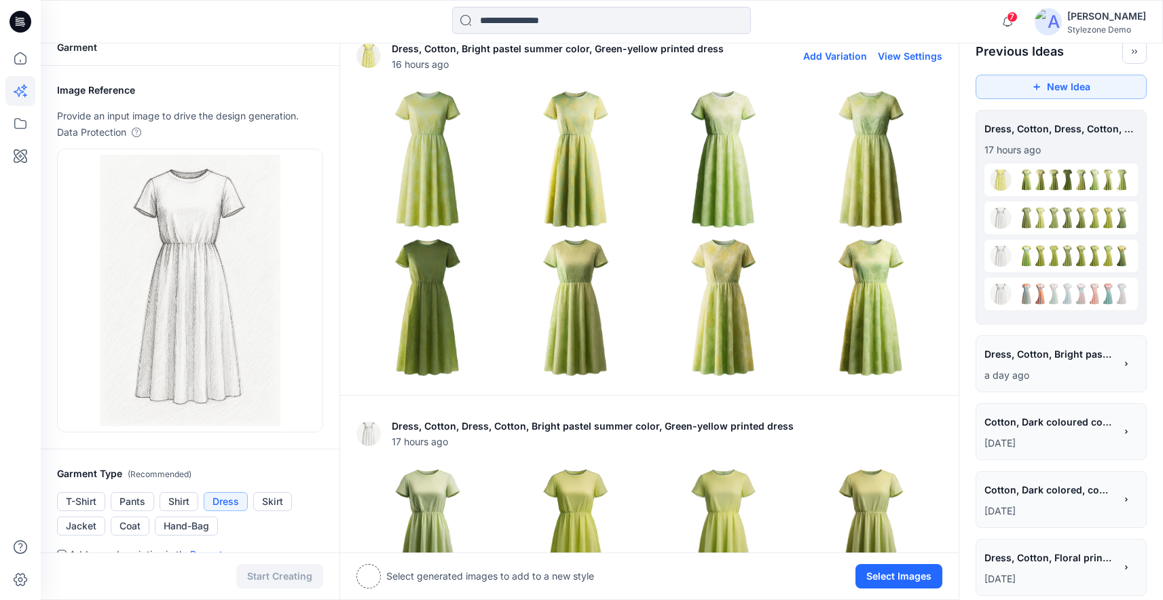
click at [919, 56] on button "View Settings" at bounding box center [910, 56] width 65 height 12
type textarea "**********"
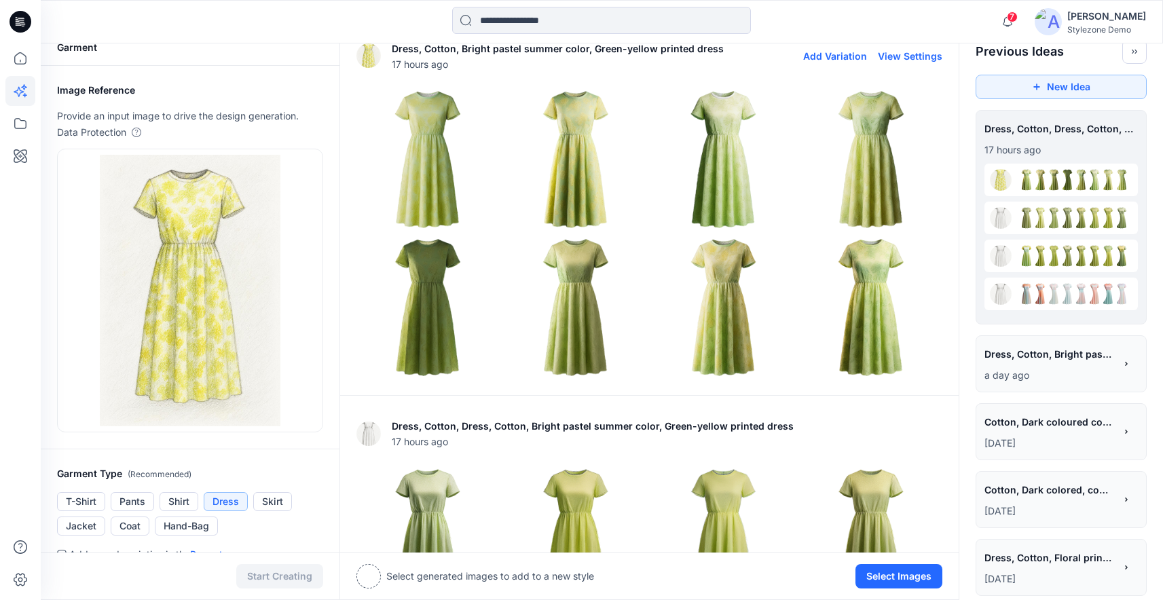
click at [728, 298] on img at bounding box center [723, 307] width 141 height 141
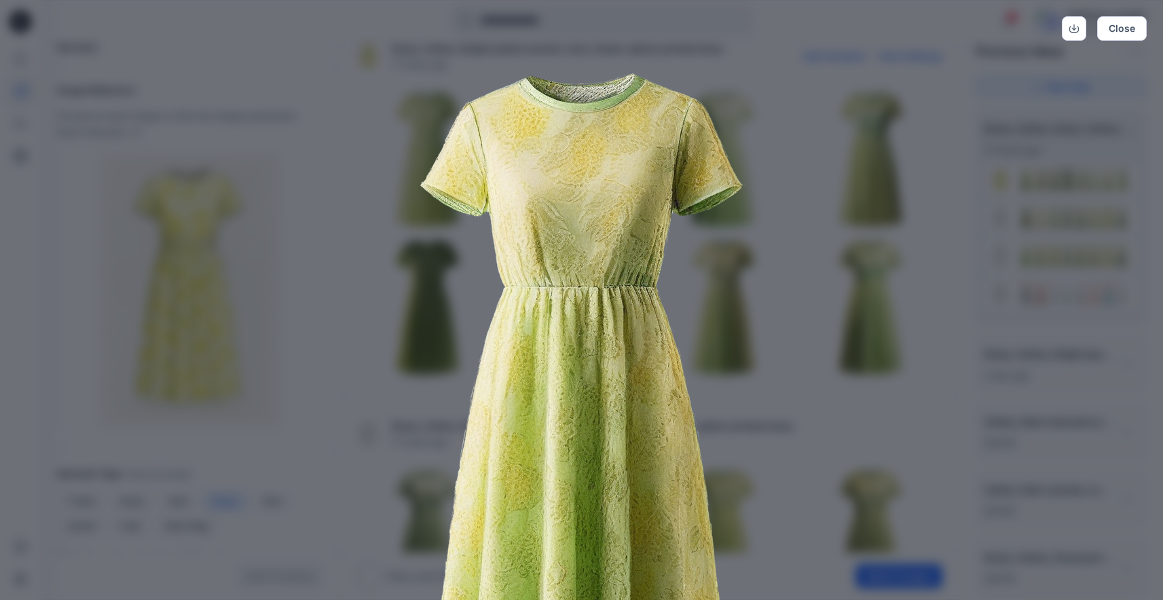
click at [781, 302] on img at bounding box center [581, 409] width 695 height 695
click at [1115, 32] on button "Close" at bounding box center [1122, 28] width 50 height 24
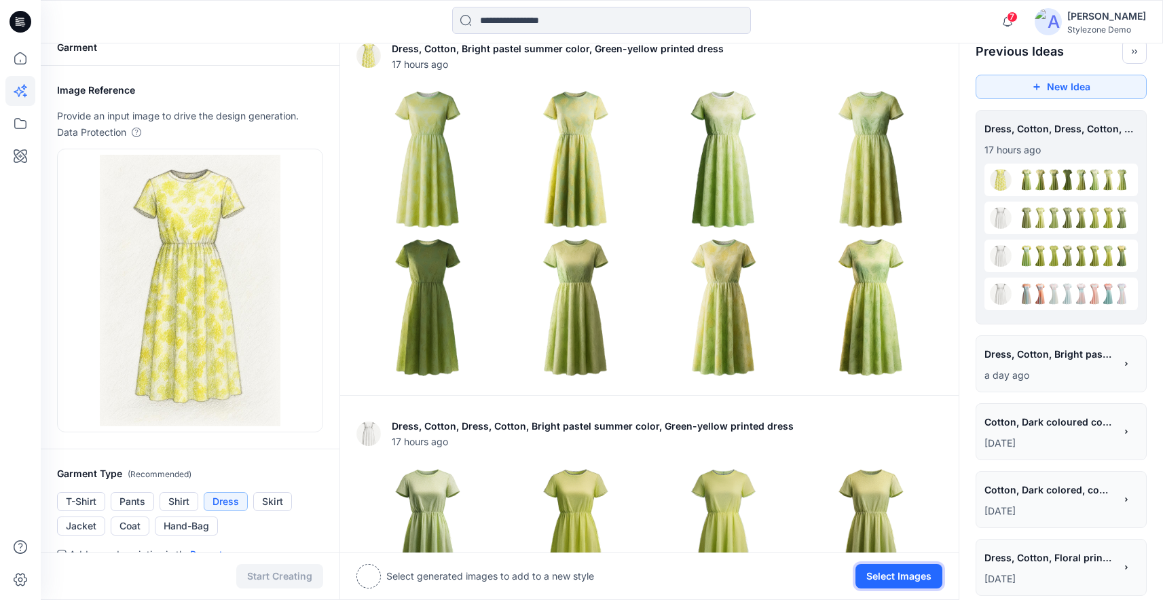
click at [865, 579] on button "Select Images" at bounding box center [898, 576] width 87 height 24
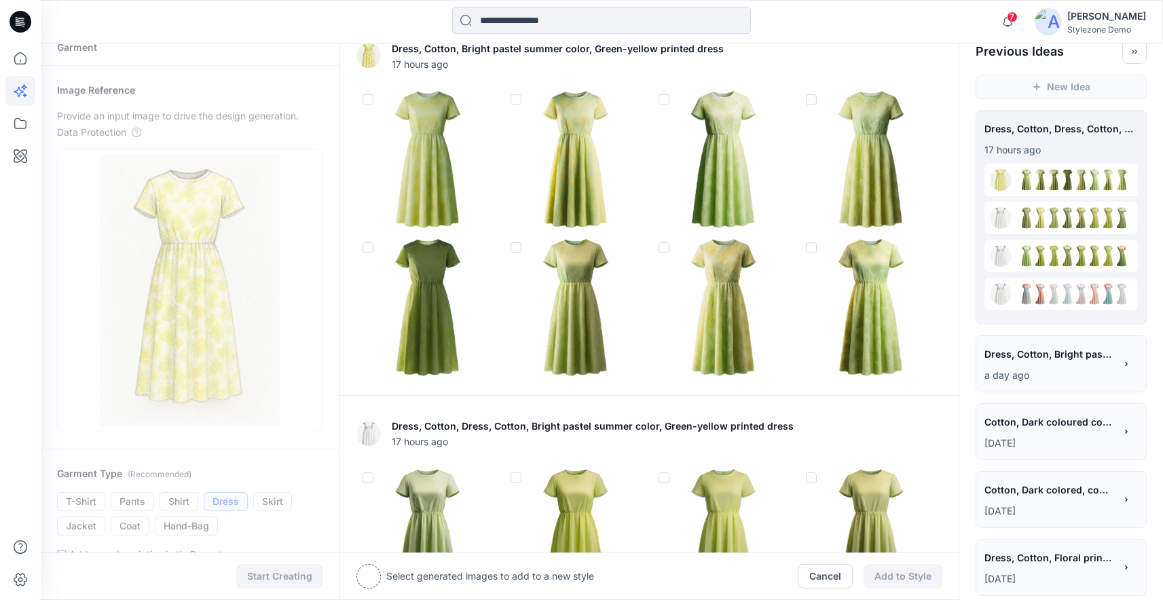
click at [811, 247] on span at bounding box center [811, 247] width 11 height 11
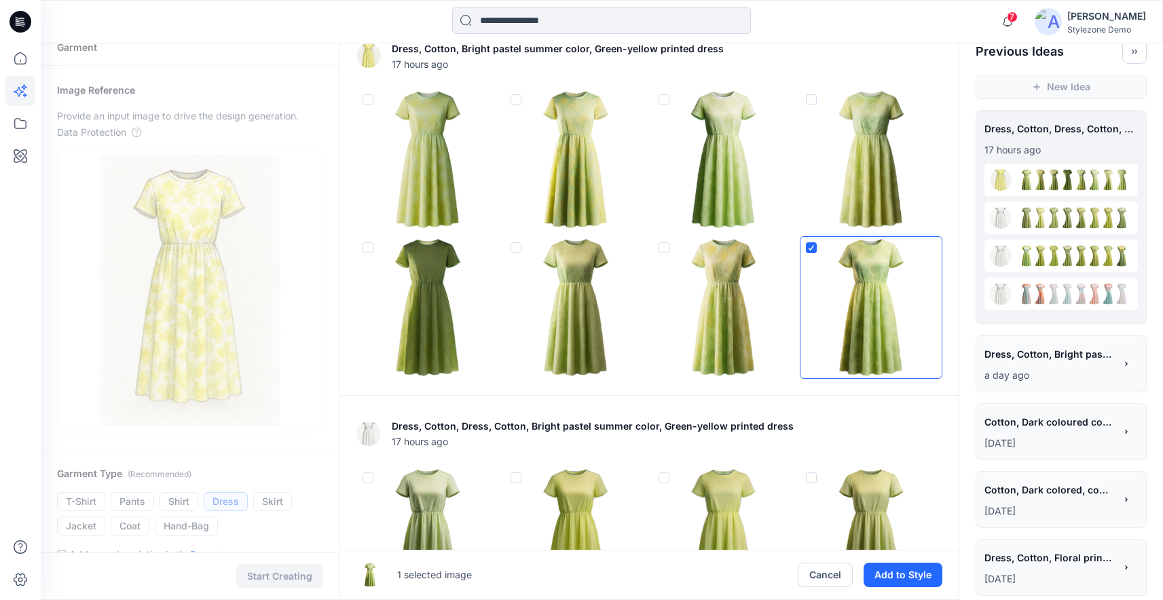
click at [813, 100] on span at bounding box center [811, 99] width 11 height 11
click at [663, 240] on img at bounding box center [723, 307] width 141 height 141
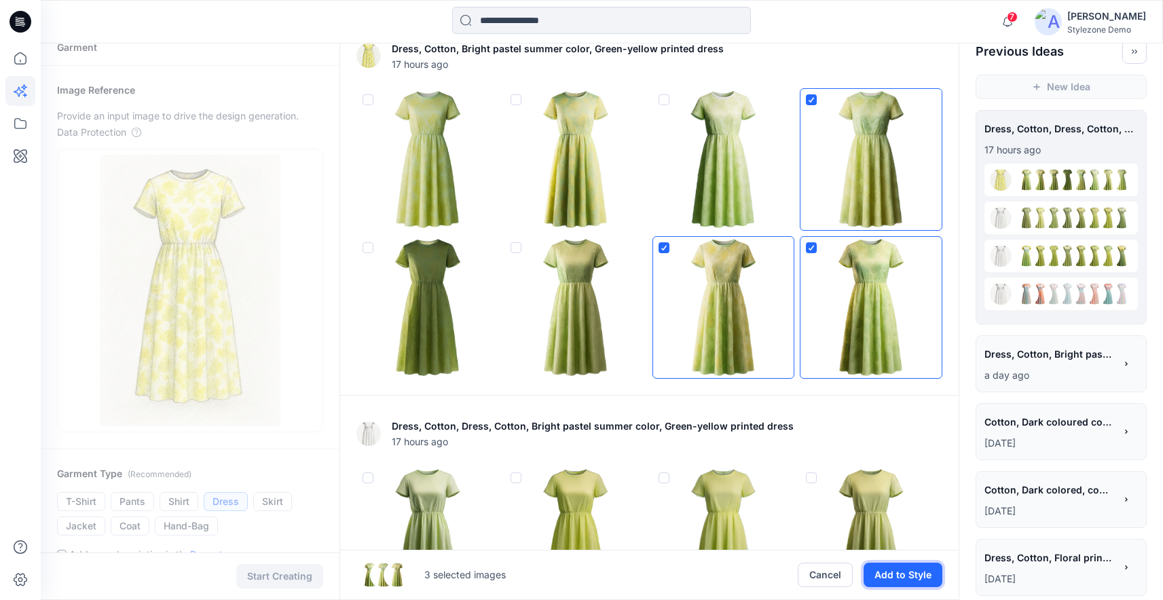
click at [910, 572] on button "Add to Style" at bounding box center [903, 575] width 79 height 24
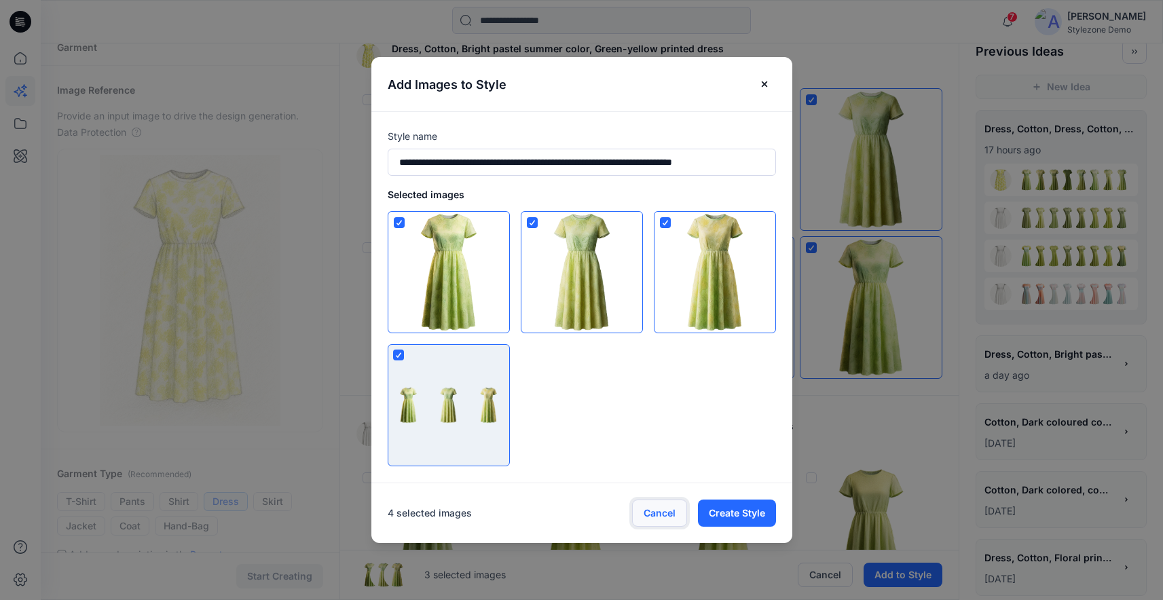
click at [671, 515] on button "Cancel" at bounding box center [659, 513] width 55 height 27
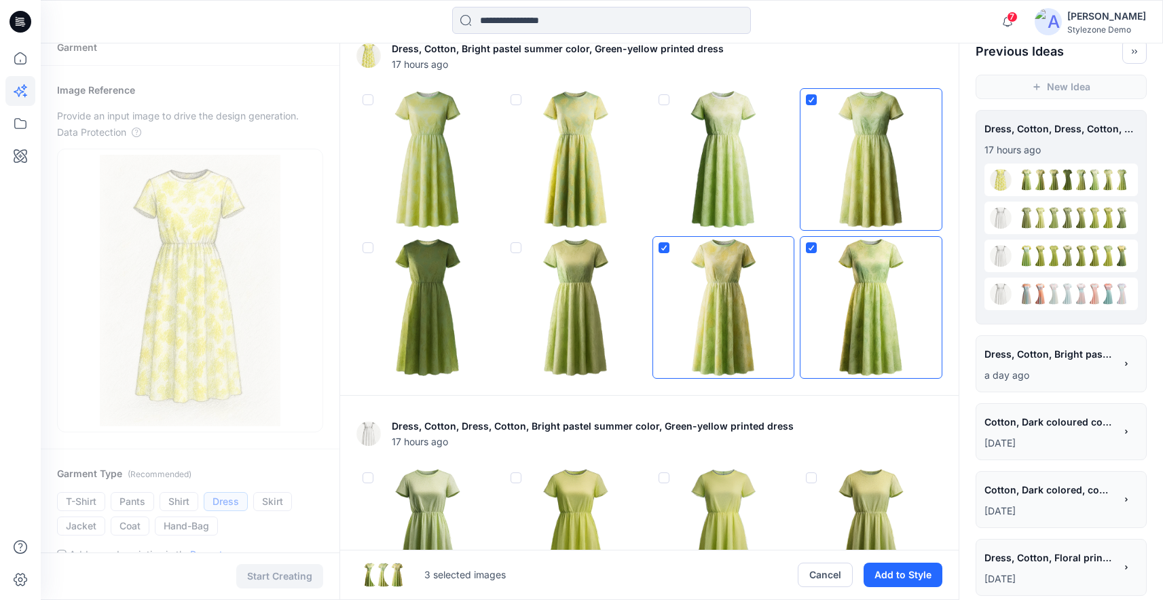
click at [870, 205] on img at bounding box center [870, 159] width 141 height 141
click at [847, 304] on img at bounding box center [870, 307] width 141 height 141
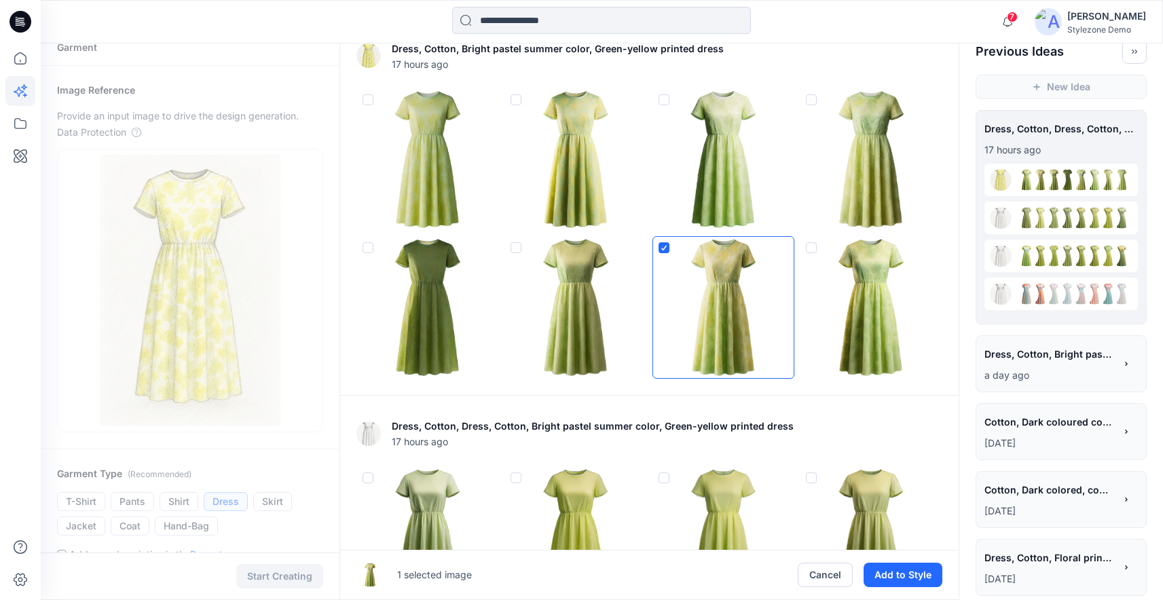
click at [715, 303] on img at bounding box center [723, 307] width 141 height 141
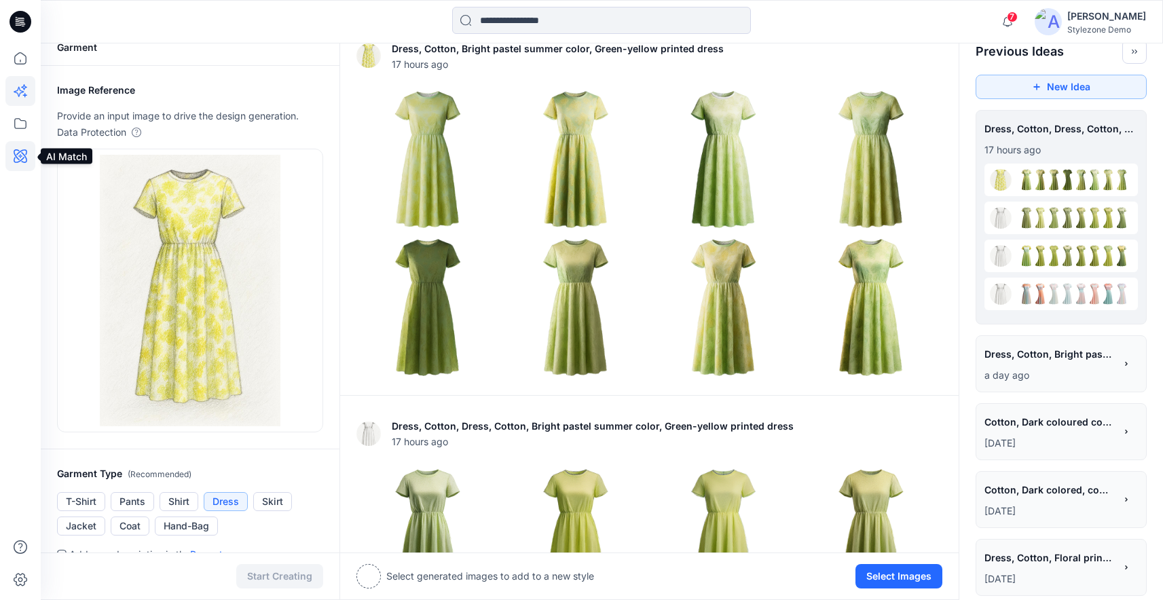
click at [22, 166] on icon at bounding box center [20, 156] width 30 height 30
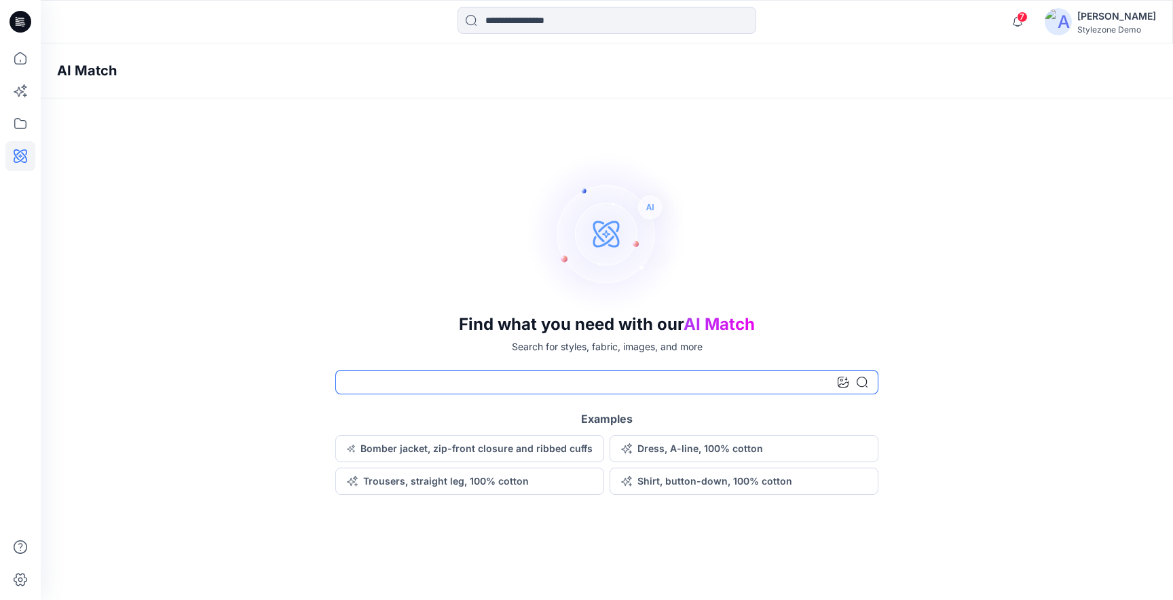
click at [790, 382] on input at bounding box center [606, 382] width 543 height 24
click at [836, 380] on input at bounding box center [606, 382] width 543 height 24
click at [849, 383] on div at bounding box center [853, 382] width 30 height 24
click at [848, 383] on icon at bounding box center [843, 382] width 11 height 11
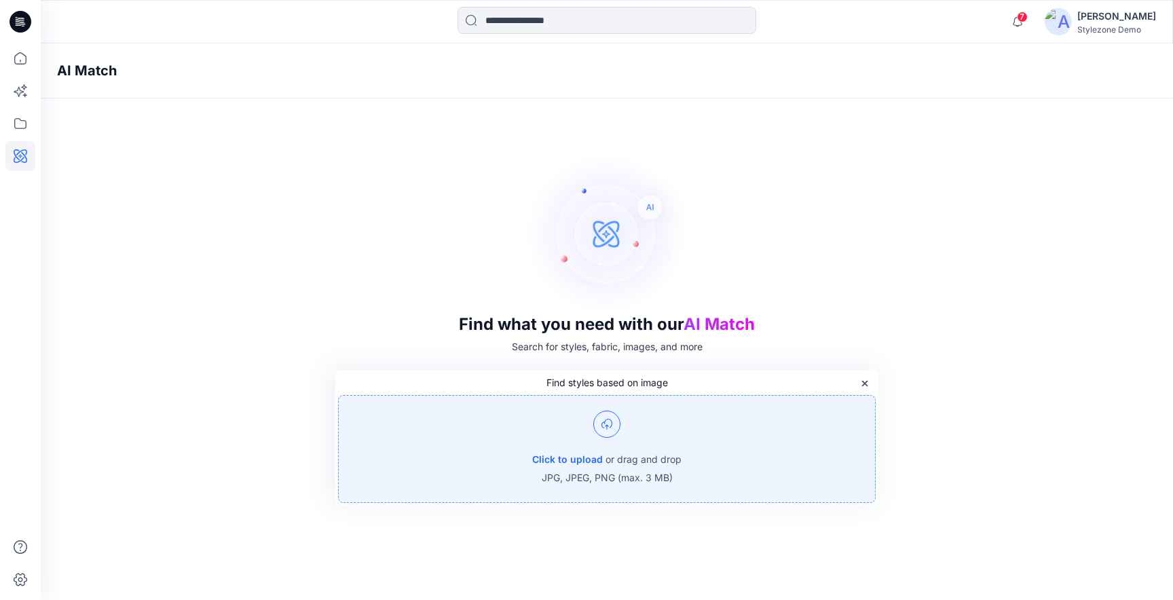
click at [835, 426] on div "Click to upload or drag and drop JPG, JPEG, PNG (max. 3 MB)" at bounding box center [607, 449] width 538 height 108
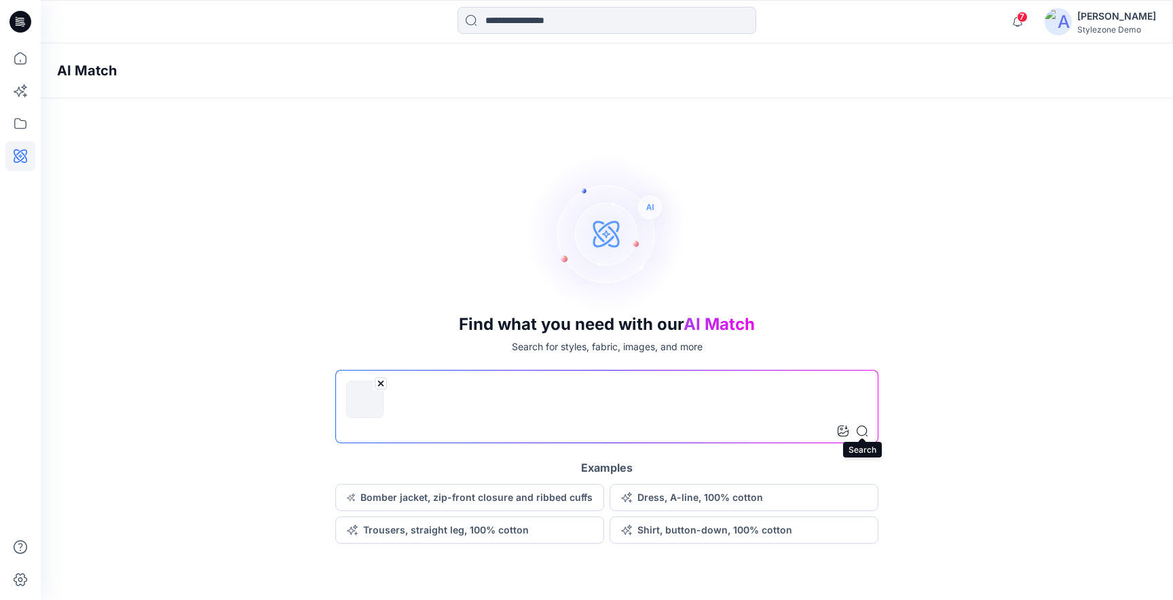
click at [861, 432] on icon at bounding box center [862, 431] width 11 height 11
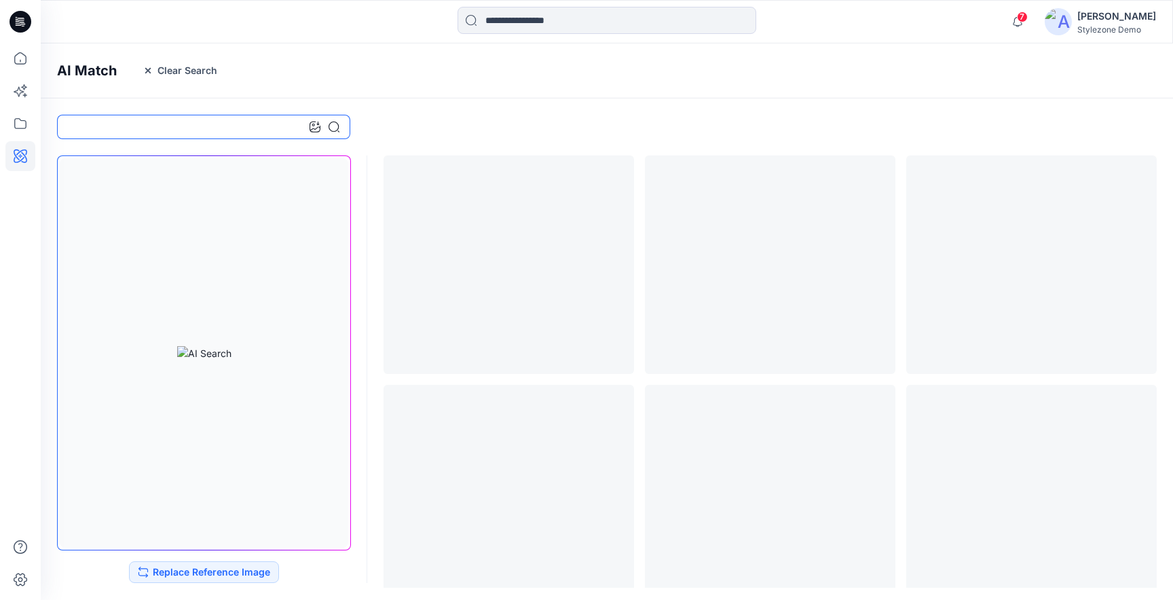
click at [247, 123] on input at bounding box center [203, 127] width 293 height 24
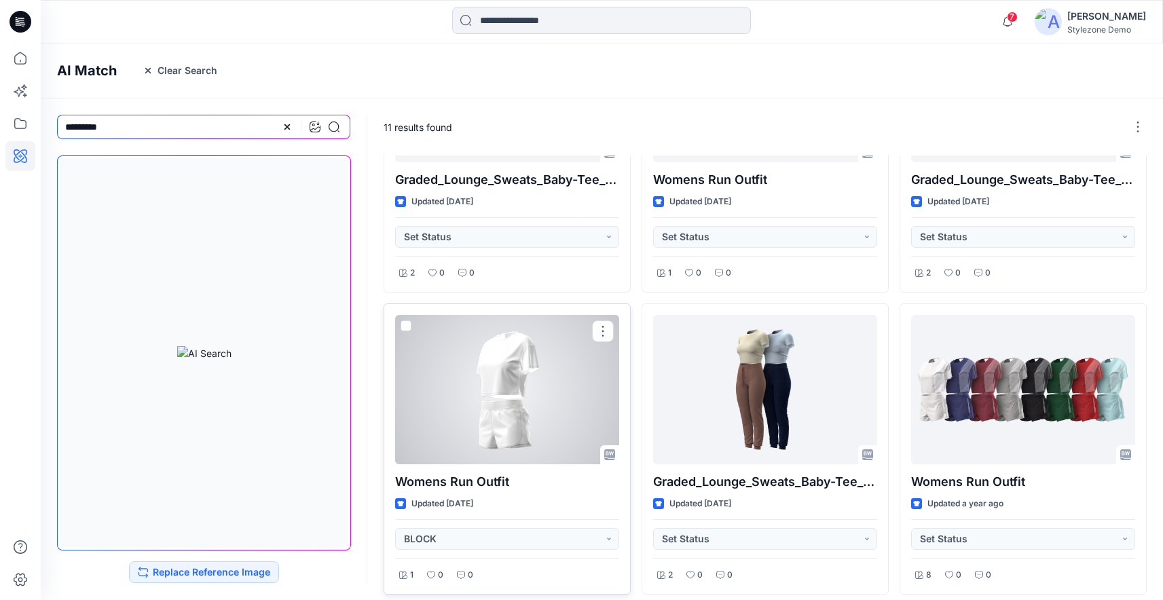
scroll to position [163, 0]
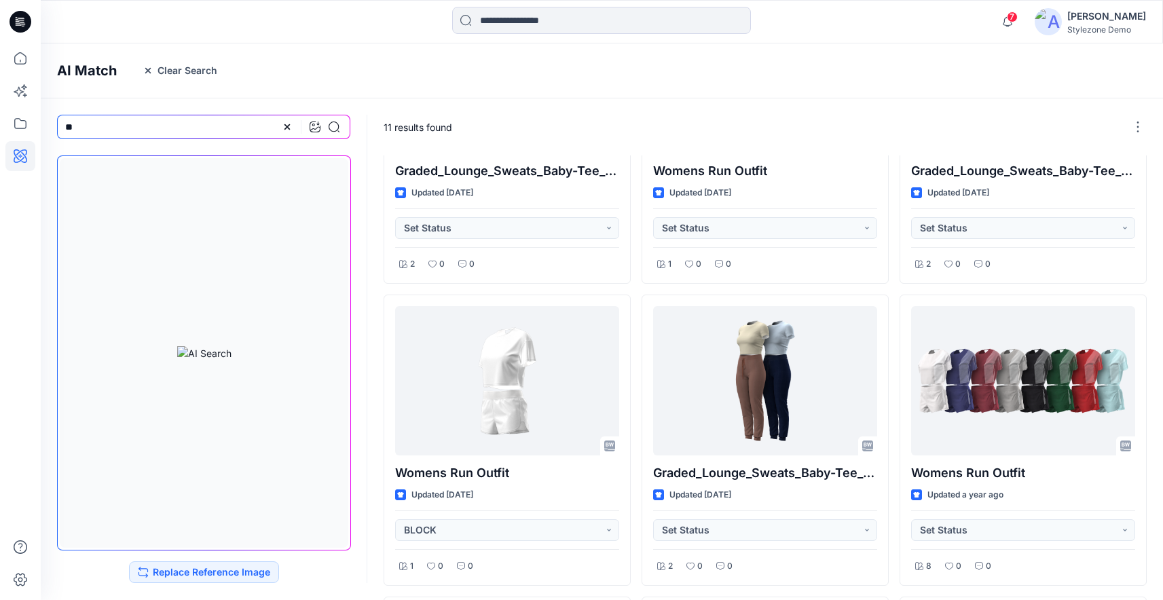
type input "*"
click at [26, 124] on icon at bounding box center [20, 123] width 12 height 11
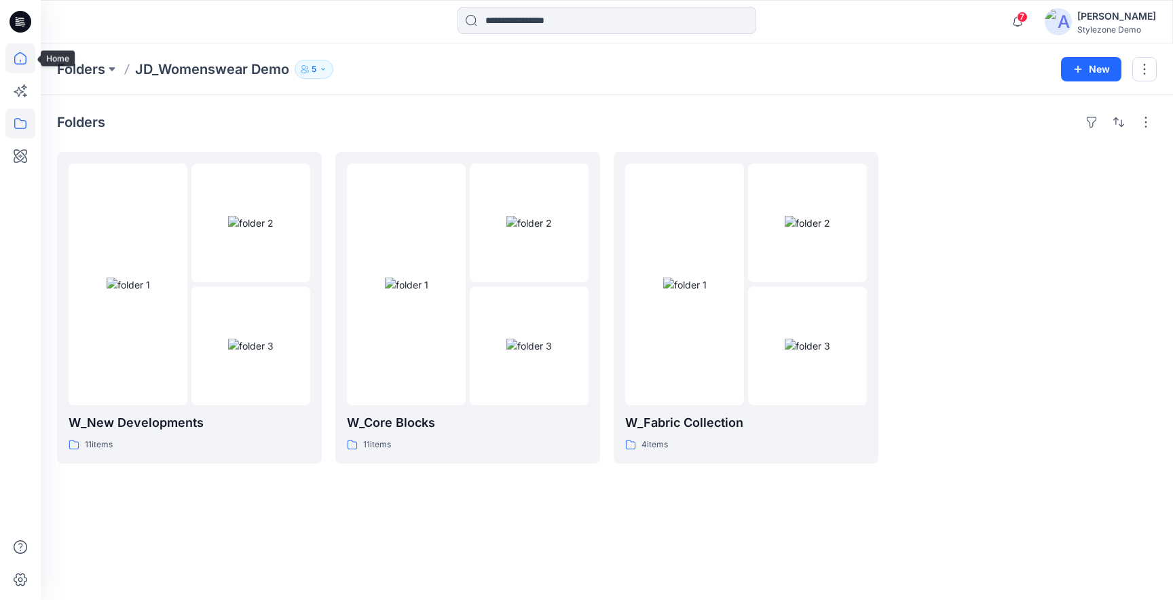
click at [26, 52] on icon at bounding box center [20, 58] width 30 height 30
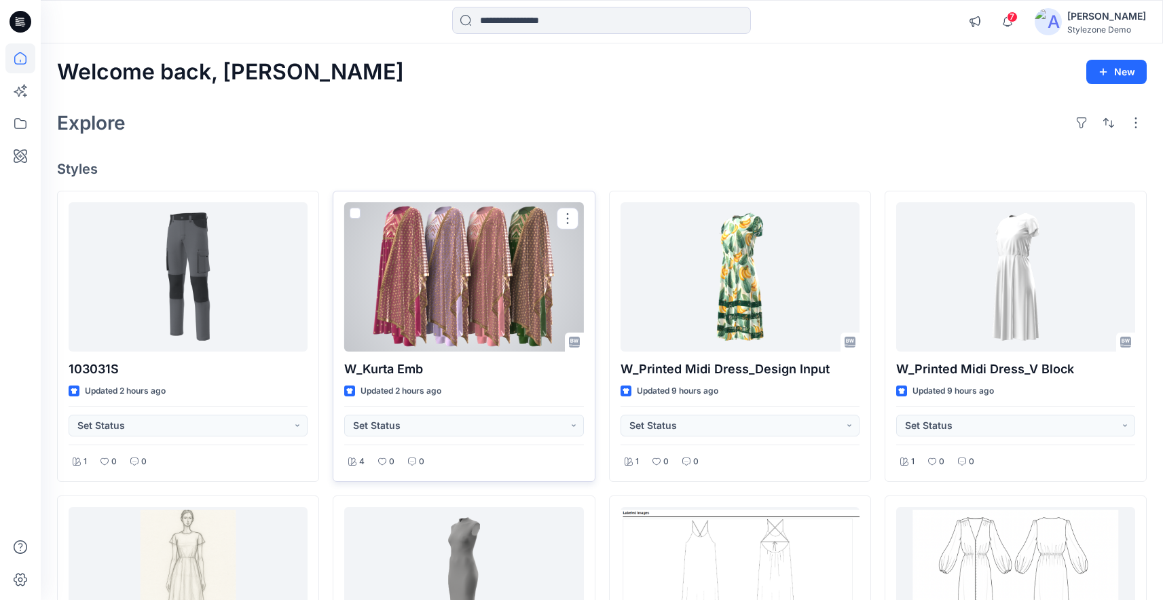
click at [473, 266] on div at bounding box center [463, 276] width 239 height 149
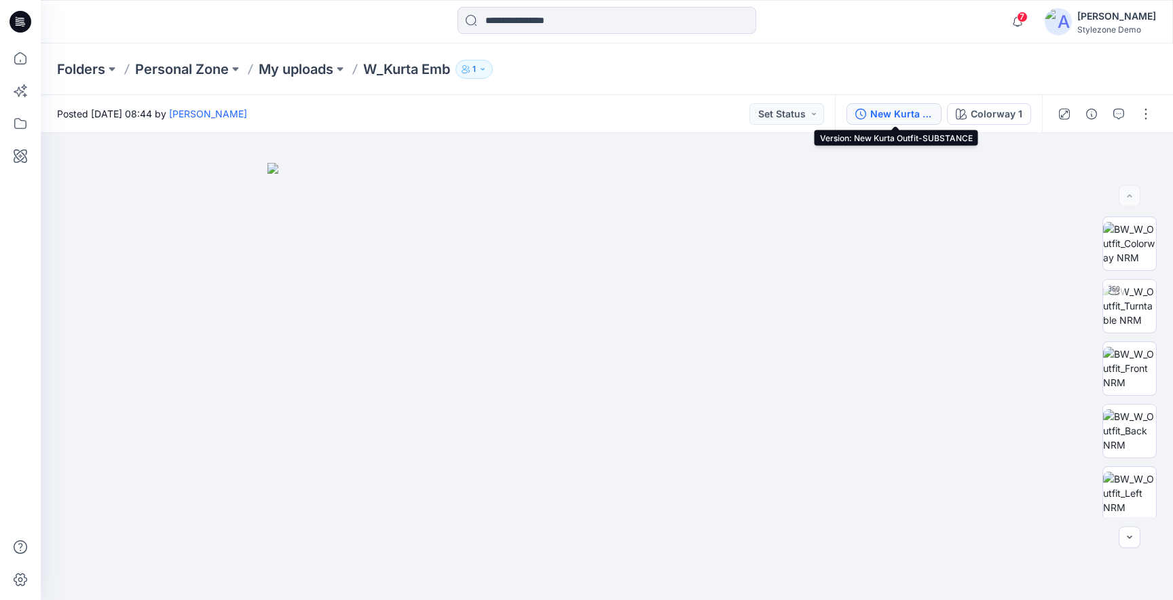
click at [891, 118] on div "New Kurta Outfit-SUBSTANCE" at bounding box center [901, 114] width 62 height 15
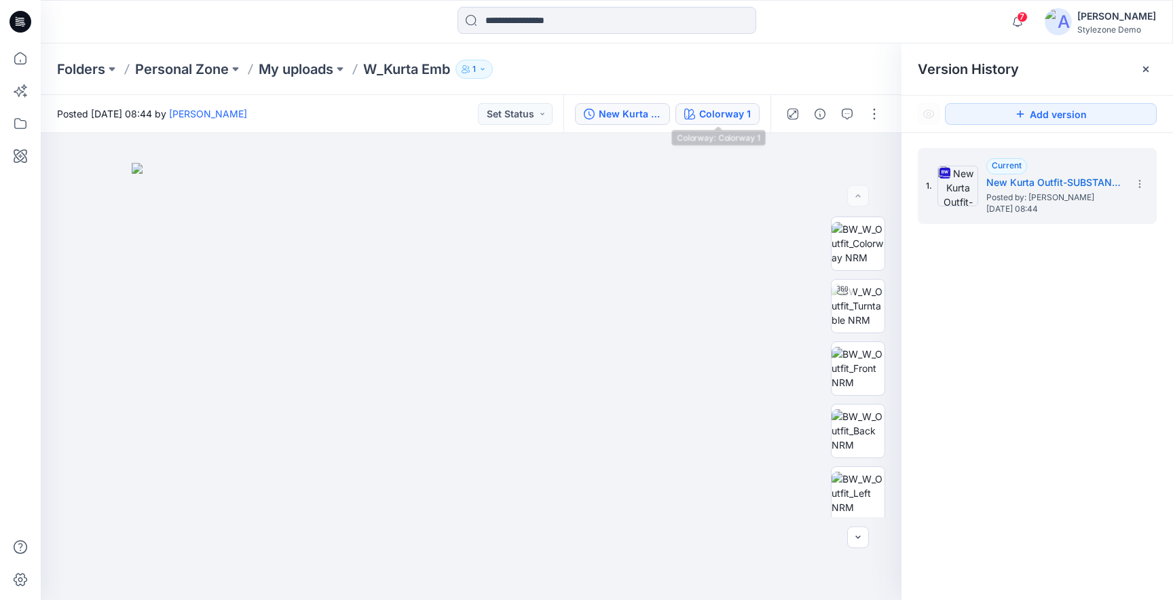
click at [710, 122] on button "Colorway 1" at bounding box center [718, 114] width 84 height 22
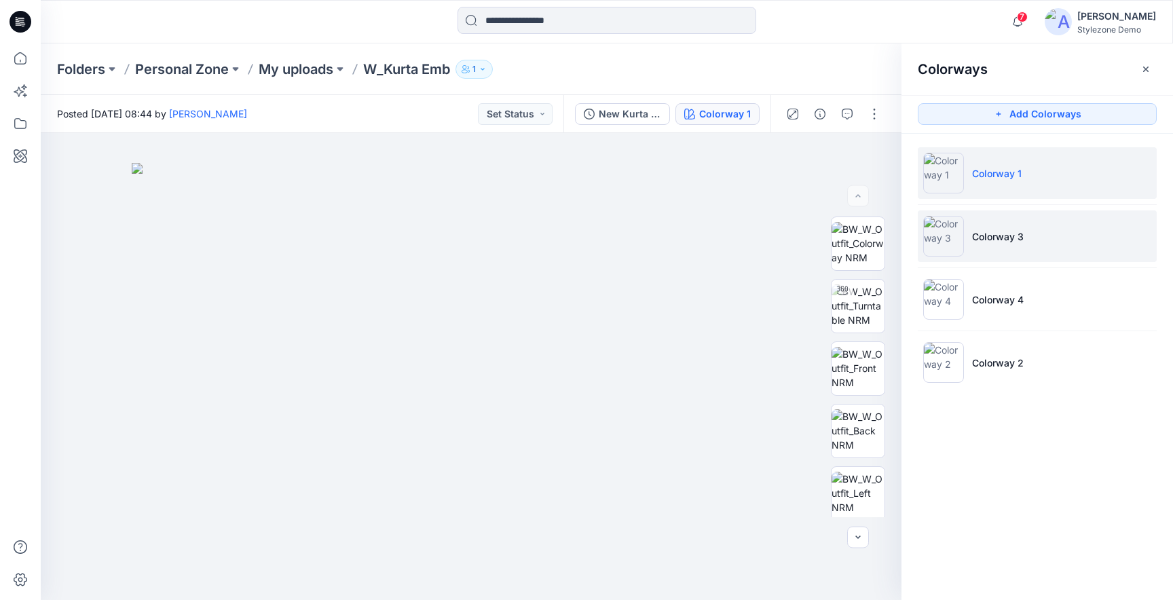
click at [1069, 236] on li "Colorway 3" at bounding box center [1037, 236] width 239 height 52
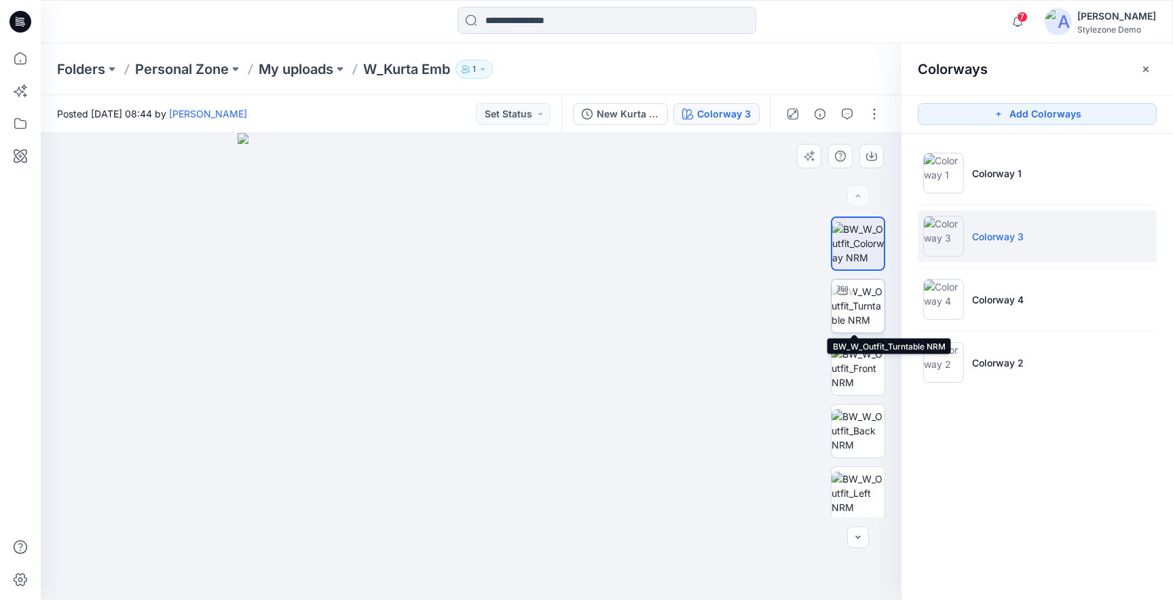
click at [855, 312] on img at bounding box center [858, 305] width 53 height 43
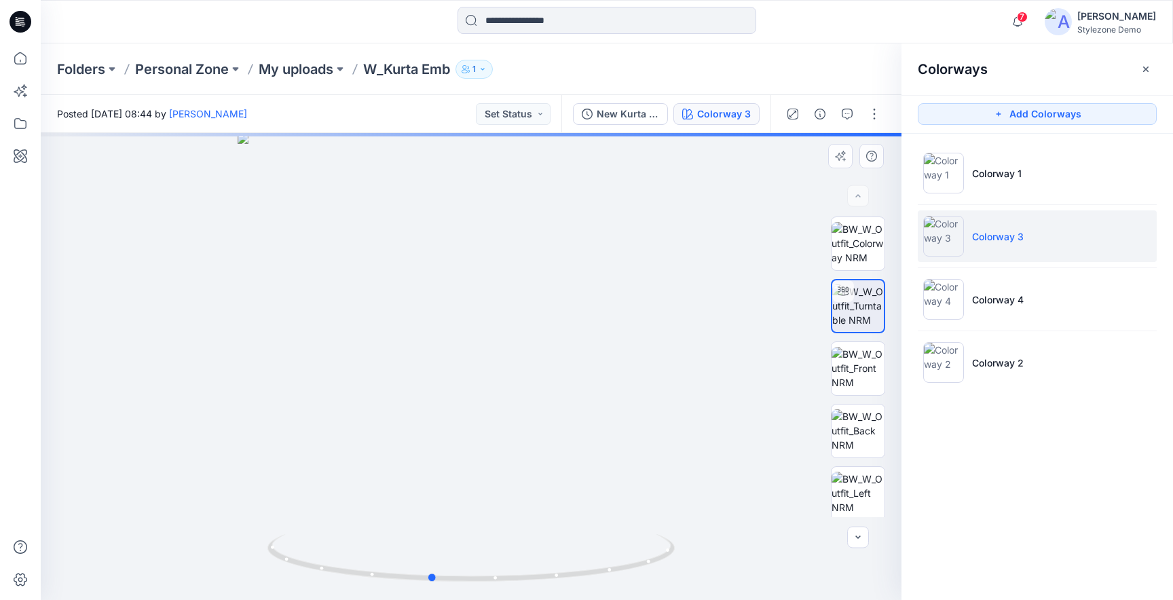
drag, startPoint x: 526, startPoint y: 393, endPoint x: 486, endPoint y: 388, distance: 39.7
click at [486, 388] on div at bounding box center [471, 366] width 861 height 467
drag, startPoint x: 486, startPoint y: 388, endPoint x: 538, endPoint y: 382, distance: 52.7
click at [541, 382] on div at bounding box center [471, 366] width 861 height 467
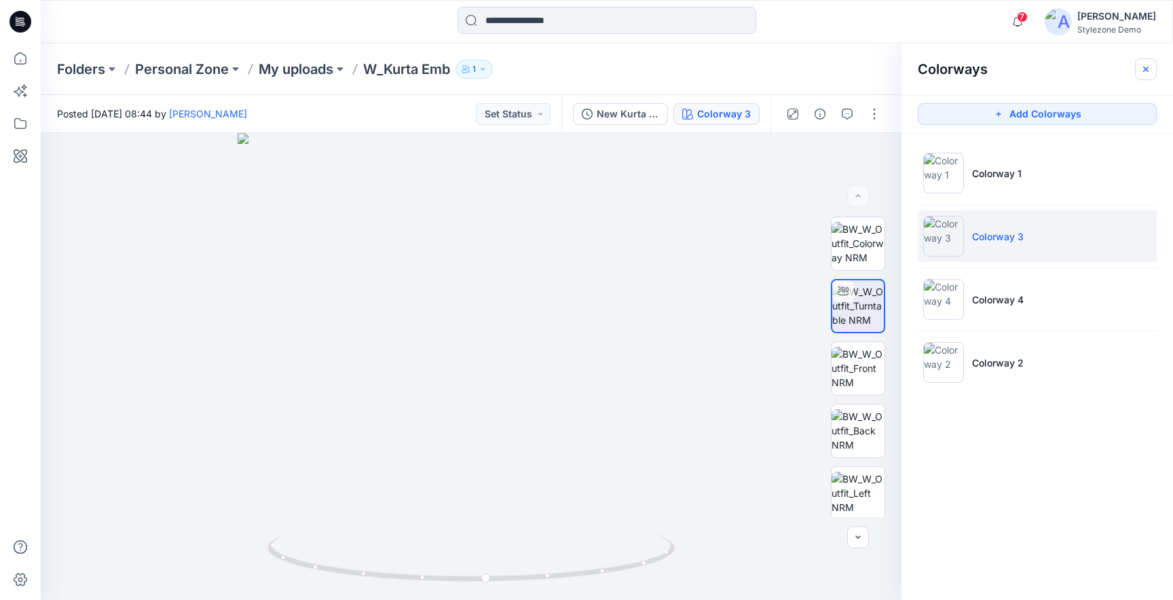
click at [1143, 69] on icon "button" at bounding box center [1146, 69] width 11 height 11
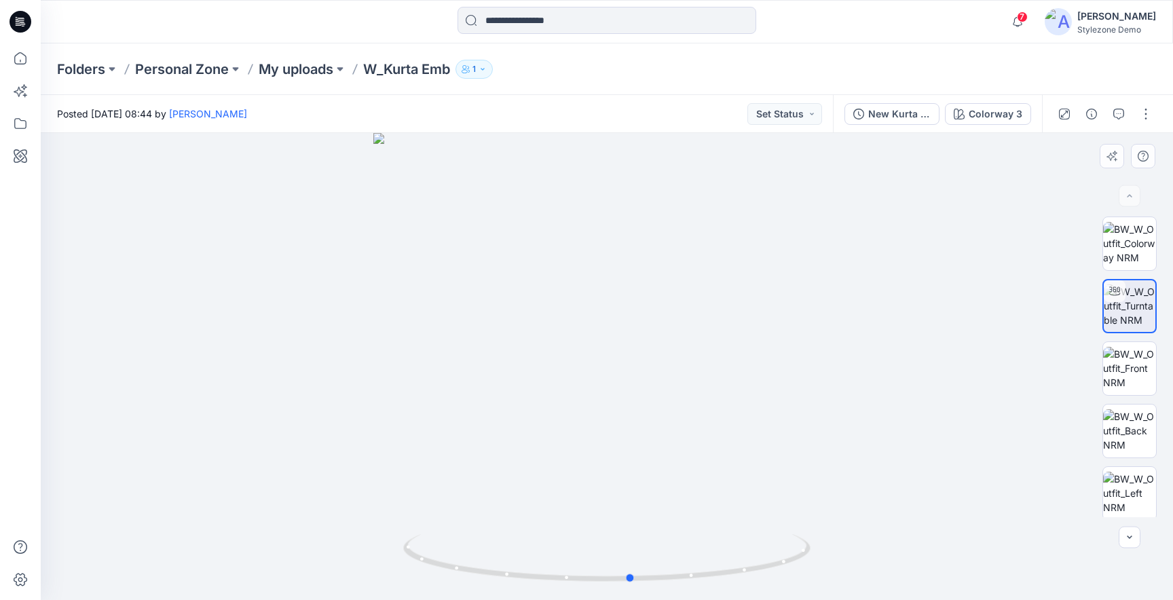
drag, startPoint x: 676, startPoint y: 487, endPoint x: 689, endPoint y: 482, distance: 14.4
click at [689, 482] on div at bounding box center [607, 366] width 1133 height 467
